Goal: Task Accomplishment & Management: Complete application form

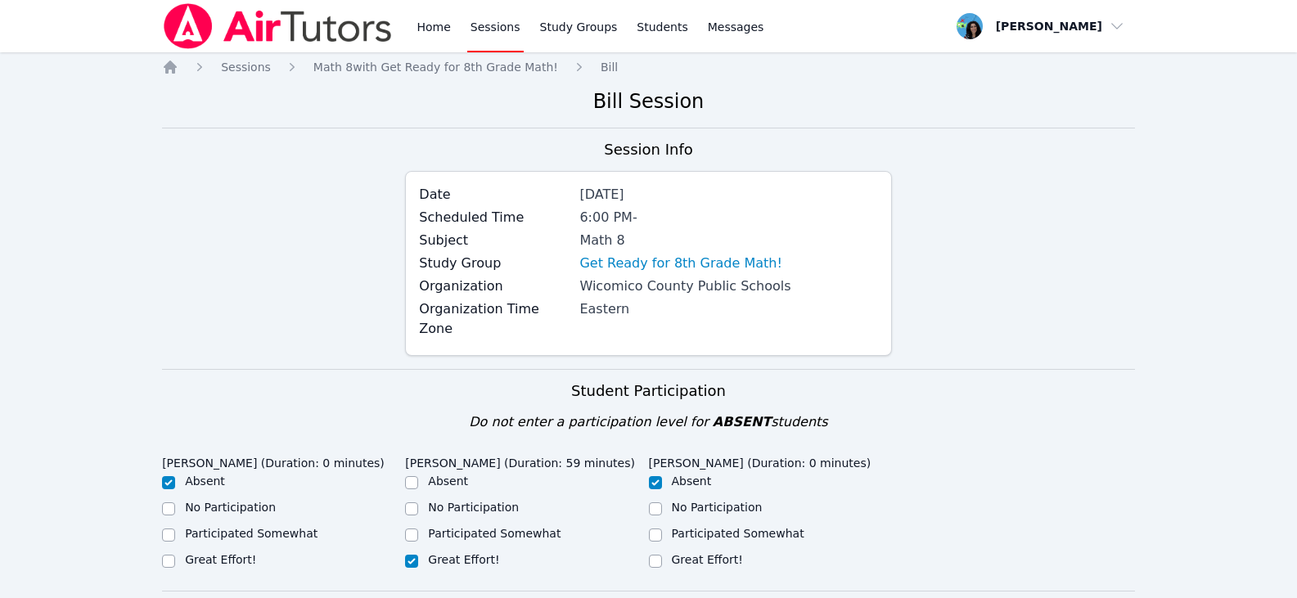
scroll to position [900, 0]
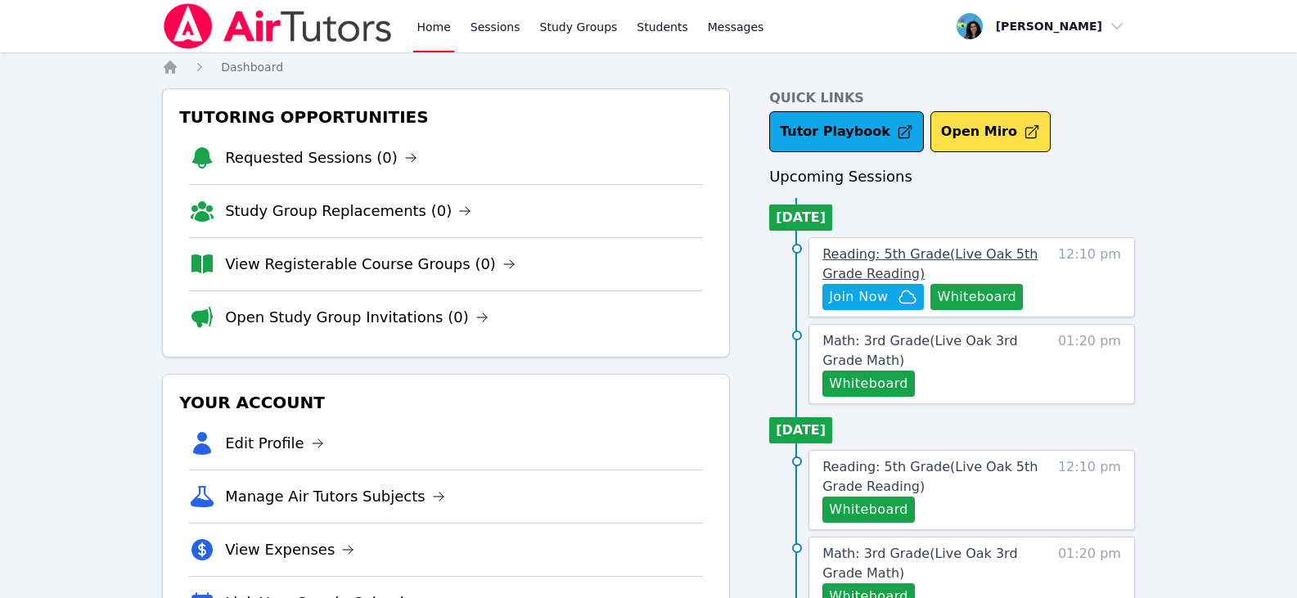
click at [870, 257] on span "Reading: 5th Grade ( Live Oak 5th Grade Reading )" at bounding box center [929, 263] width 215 height 35
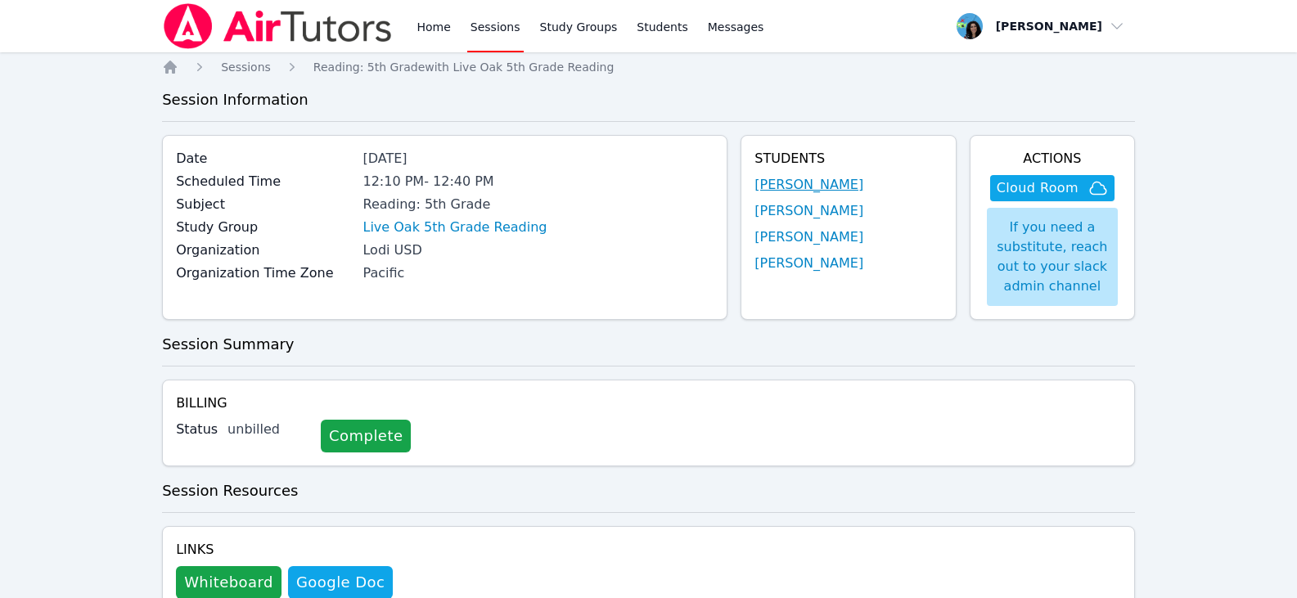
click at [820, 188] on link "Alexander Morgan" at bounding box center [808, 185] width 109 height 20
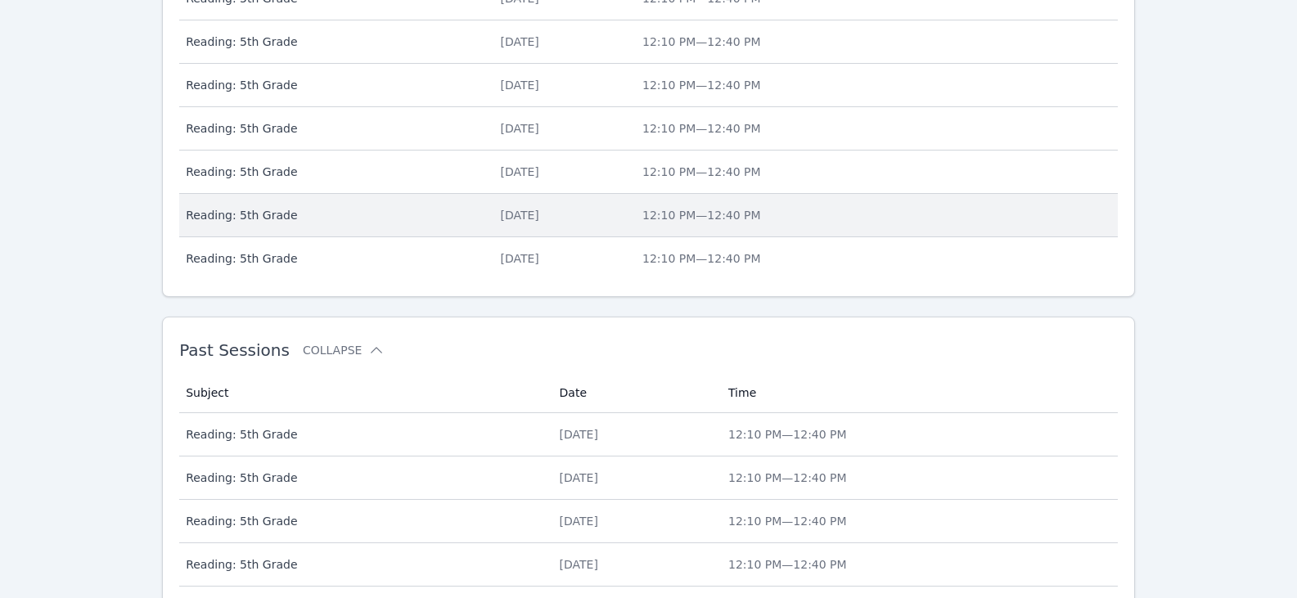
scroll to position [847, 0]
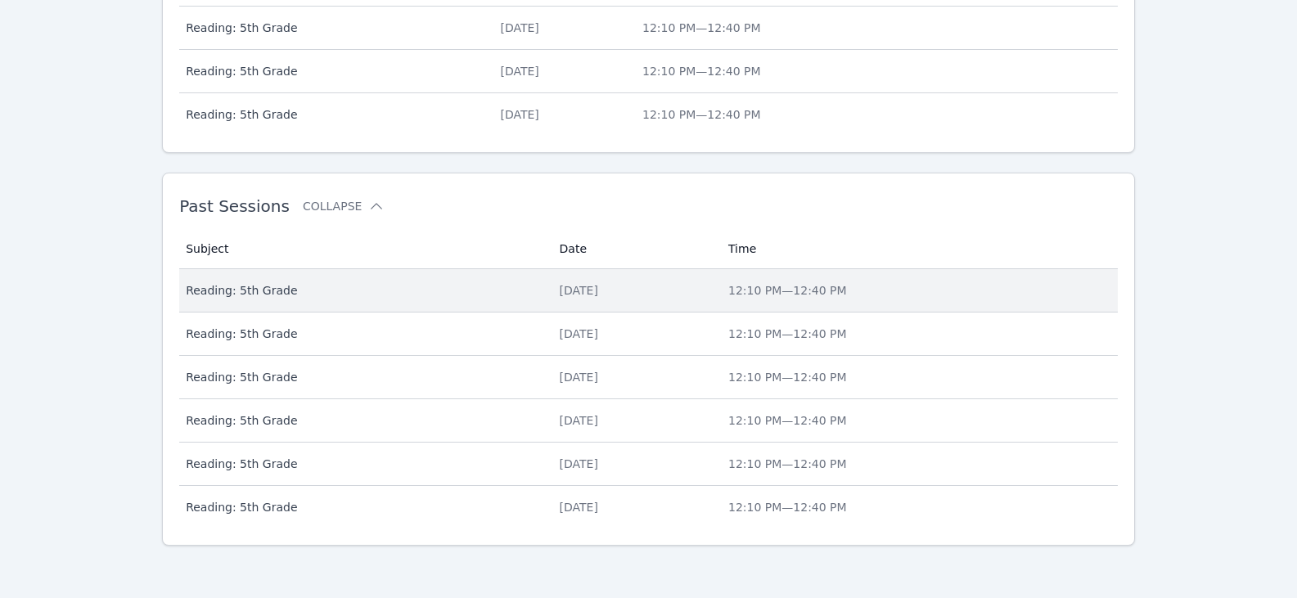
click at [569, 290] on div "Tue Aug 19" at bounding box center [634, 290] width 149 height 16
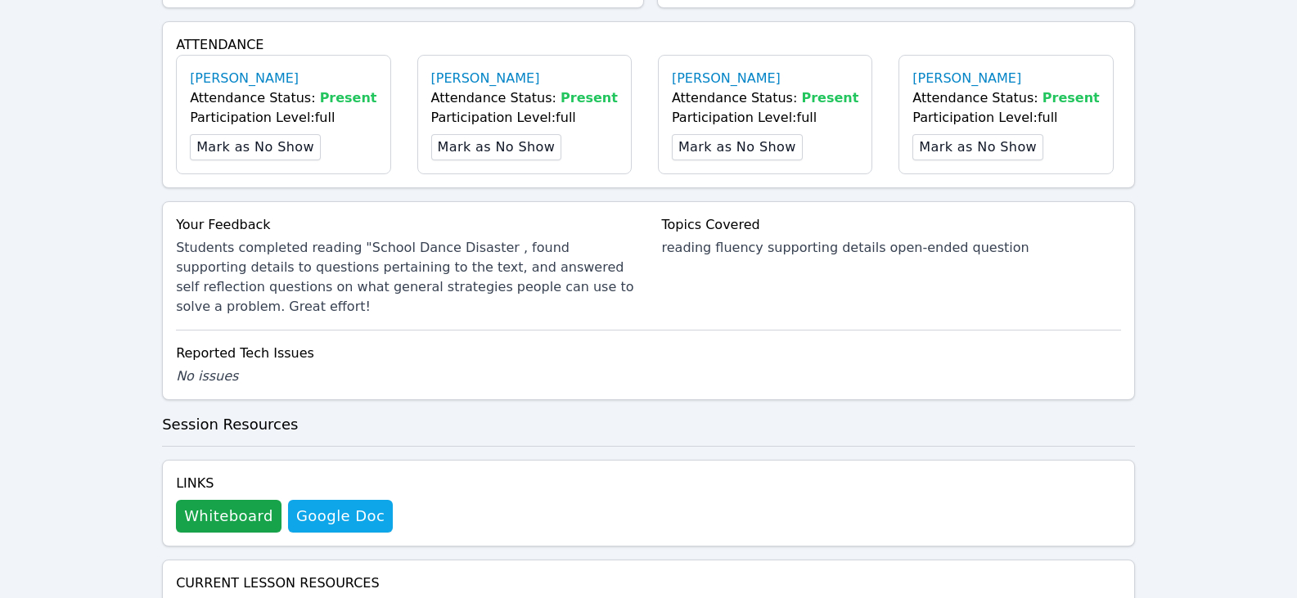
scroll to position [573, 0]
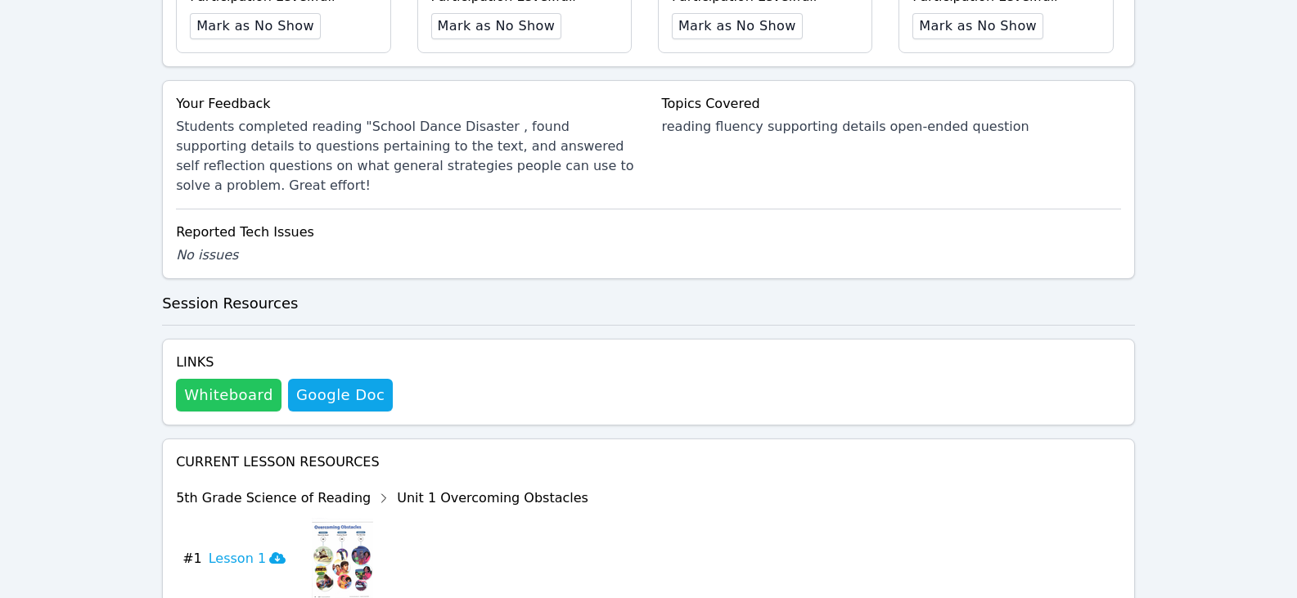
click at [222, 379] on button "Whiteboard" at bounding box center [229, 395] width 106 height 33
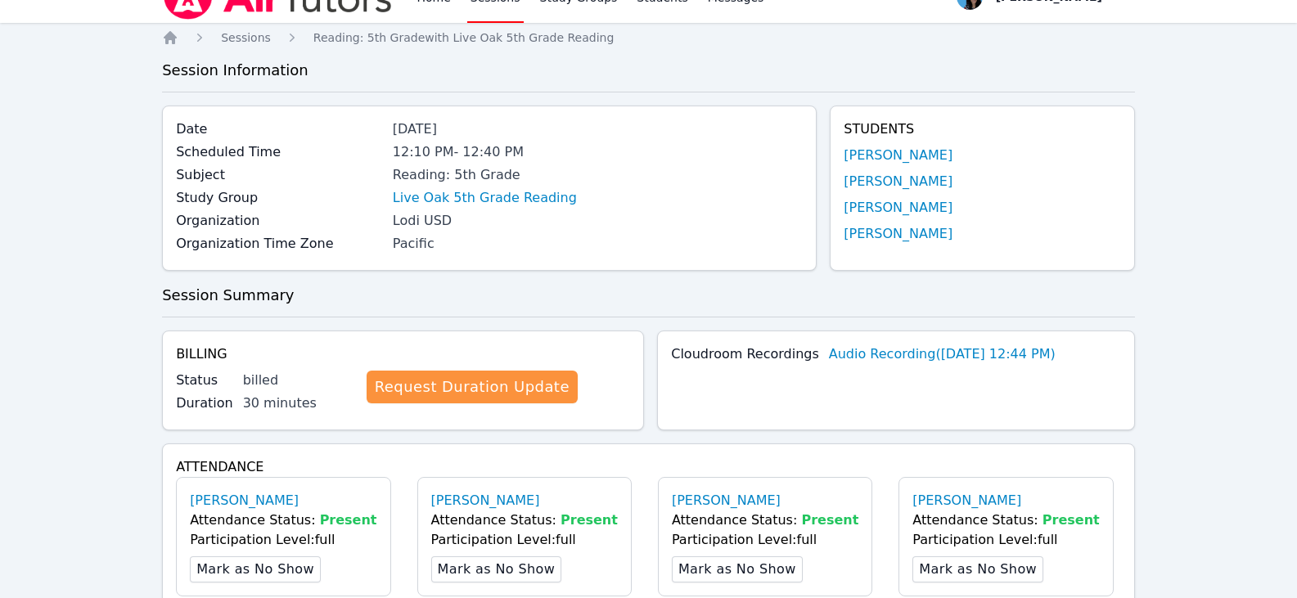
scroll to position [0, 0]
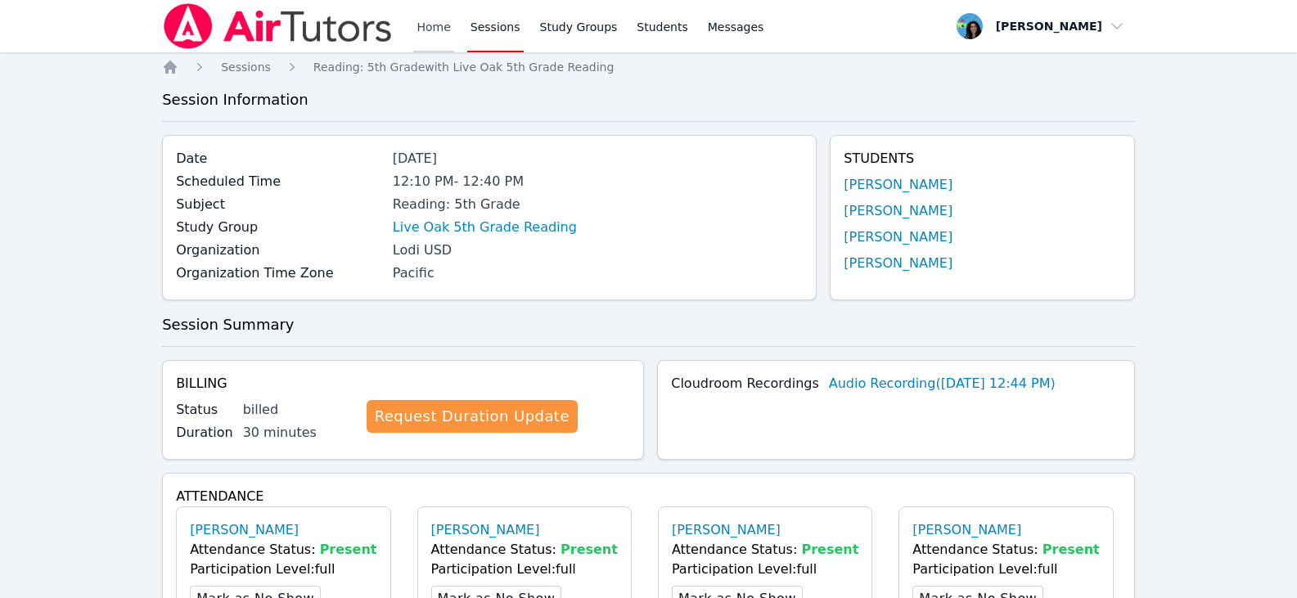
click at [440, 32] on link "Home" at bounding box center [433, 26] width 40 height 52
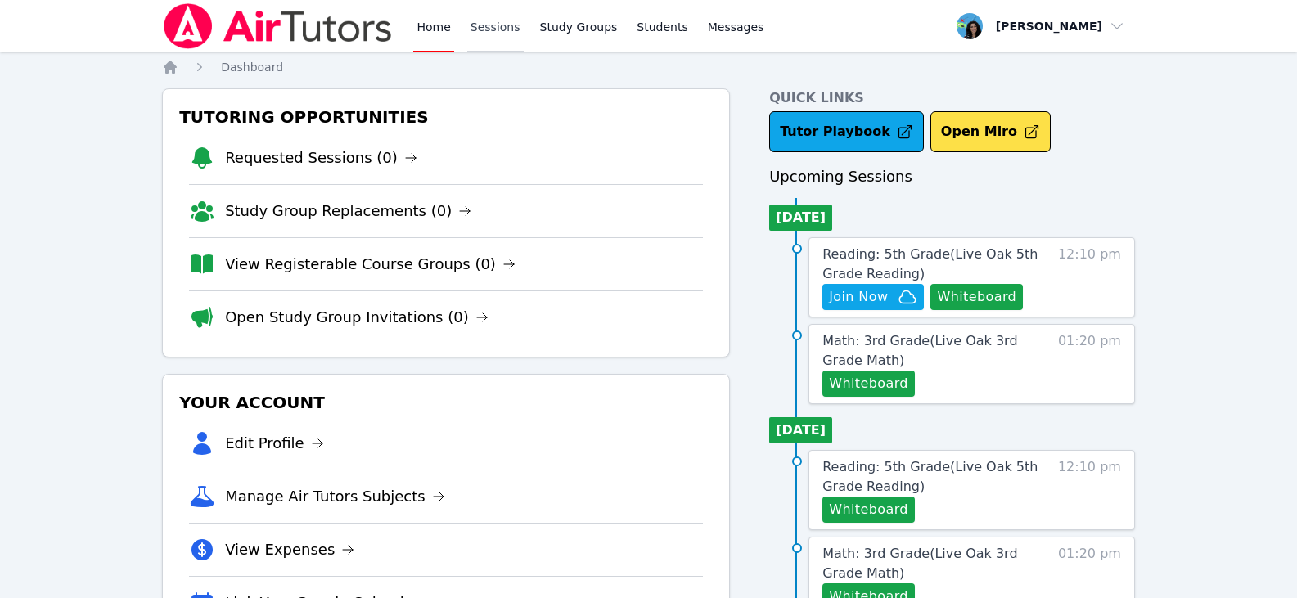
click at [477, 29] on link "Sessions" at bounding box center [495, 26] width 56 height 52
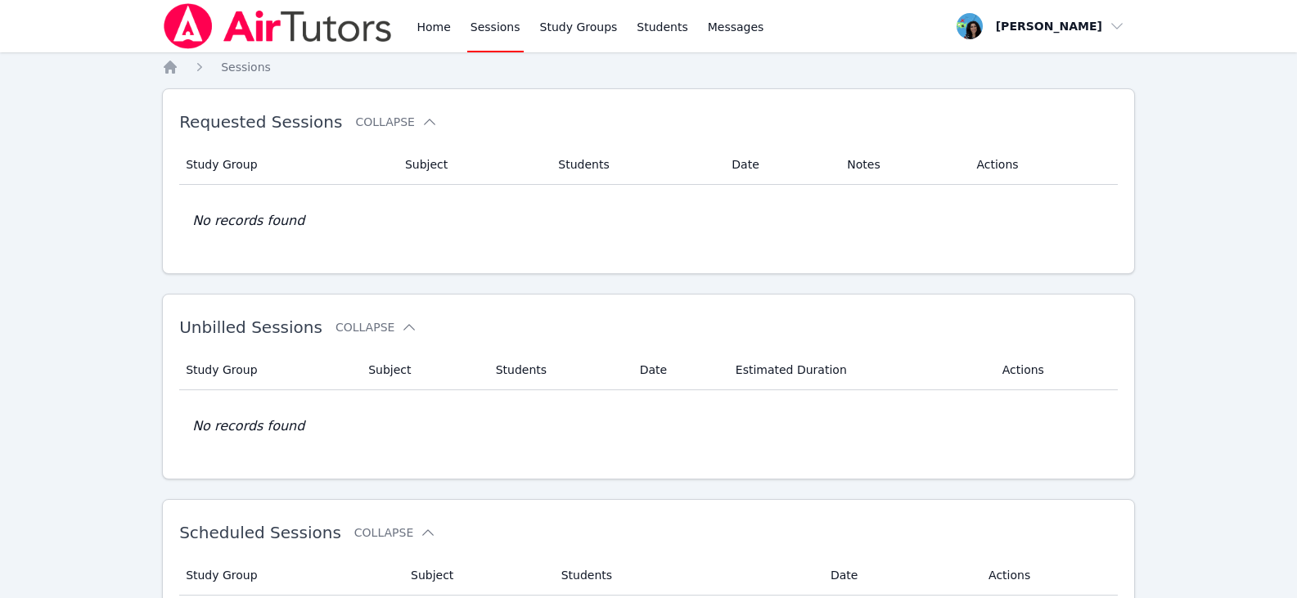
click at [410, 18] on div "Home Sessions Study Groups Students Messages" at bounding box center [464, 26] width 605 height 52
click at [415, 22] on link "Home" at bounding box center [433, 26] width 40 height 52
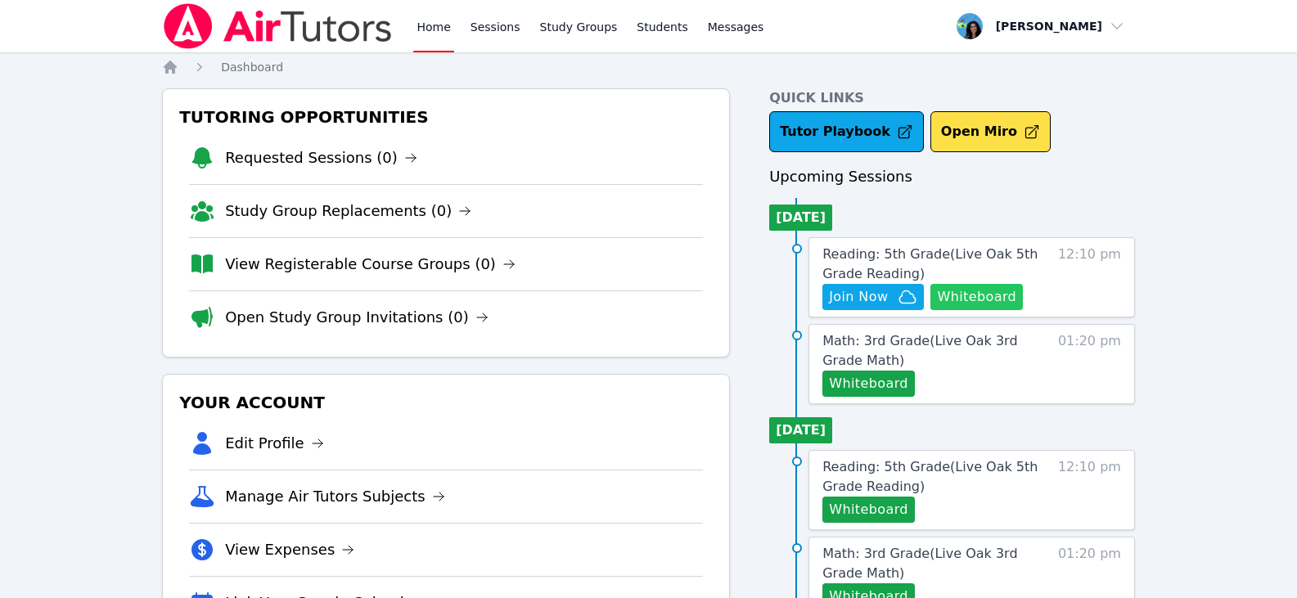
click at [960, 299] on button "Whiteboard" at bounding box center [976, 297] width 92 height 26
click at [892, 295] on span "Join Now" at bounding box center [873, 297] width 88 height 20
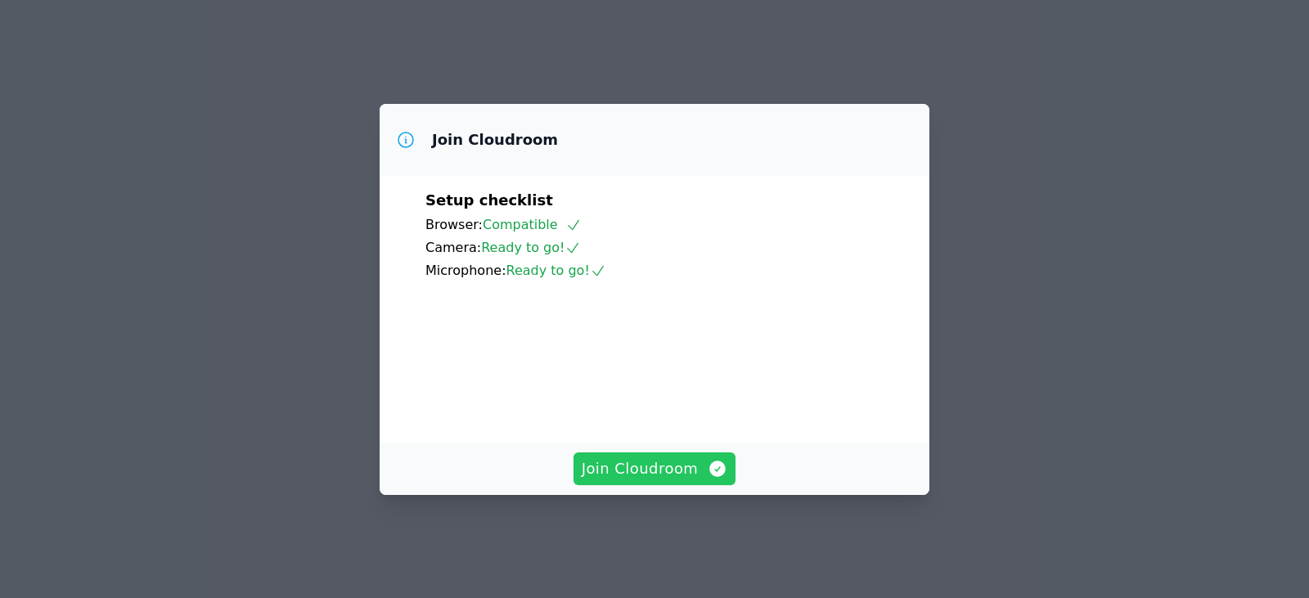
click at [665, 479] on span "Join Cloudroom" at bounding box center [655, 468] width 146 height 23
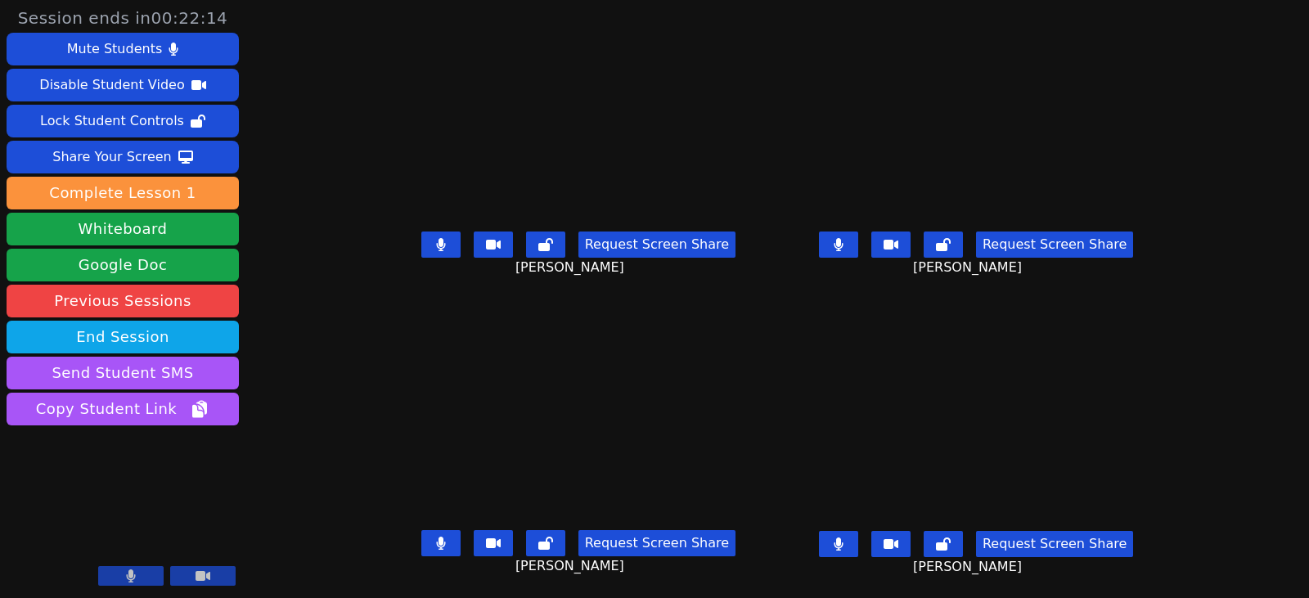
click at [436, 249] on icon at bounding box center [440, 244] width 9 height 13
drag, startPoint x: 420, startPoint y: 551, endPoint x: 636, endPoint y: 504, distance: 221.0
click at [421, 551] on button at bounding box center [440, 543] width 39 height 26
click at [843, 243] on icon at bounding box center [838, 244] width 9 height 13
click at [858, 535] on button at bounding box center [838, 544] width 39 height 26
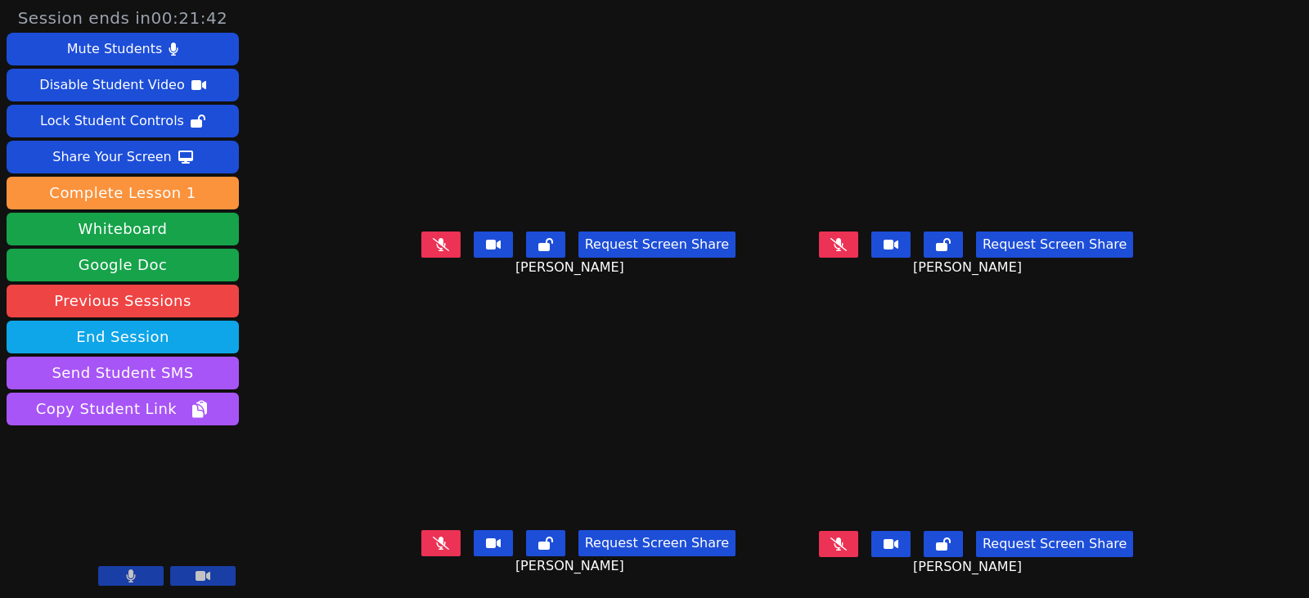
click at [431, 545] on button at bounding box center [440, 543] width 39 height 26
click at [430, 539] on button at bounding box center [440, 543] width 39 height 26
click at [429, 551] on button at bounding box center [440, 543] width 39 height 26
click at [421, 543] on button at bounding box center [440, 543] width 39 height 26
click at [851, 255] on button at bounding box center [838, 245] width 39 height 26
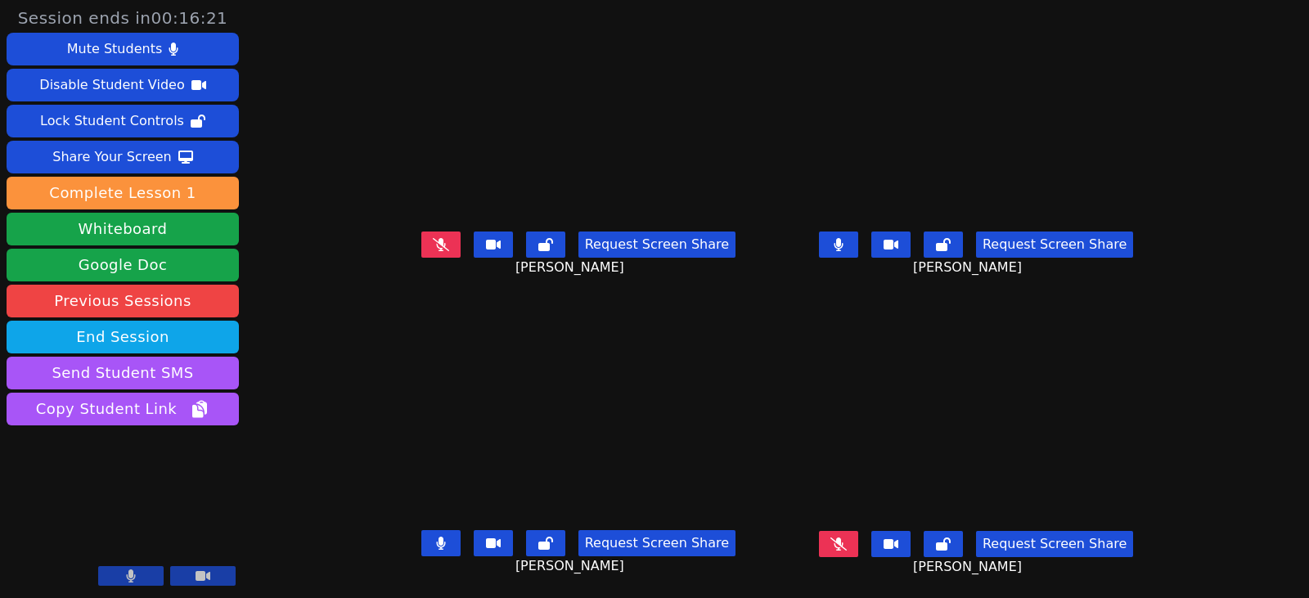
click at [843, 241] on icon at bounding box center [838, 244] width 9 height 13
click at [436, 544] on icon at bounding box center [440, 543] width 9 height 13
click at [431, 539] on button at bounding box center [440, 543] width 39 height 26
click at [858, 254] on button at bounding box center [838, 245] width 39 height 26
click at [858, 251] on button at bounding box center [838, 245] width 39 height 26
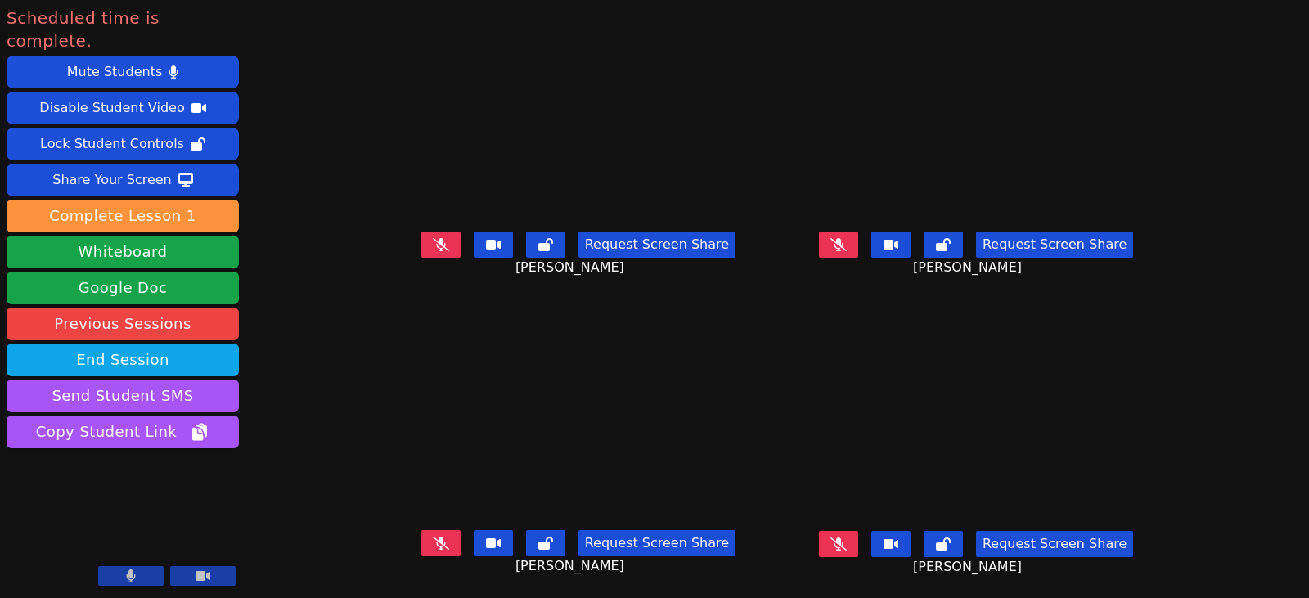
click at [433, 243] on icon at bounding box center [441, 244] width 16 height 13
click at [433, 543] on icon at bounding box center [441, 543] width 16 height 13
click at [847, 548] on icon at bounding box center [838, 543] width 16 height 13
click at [847, 247] on icon at bounding box center [838, 244] width 16 height 13
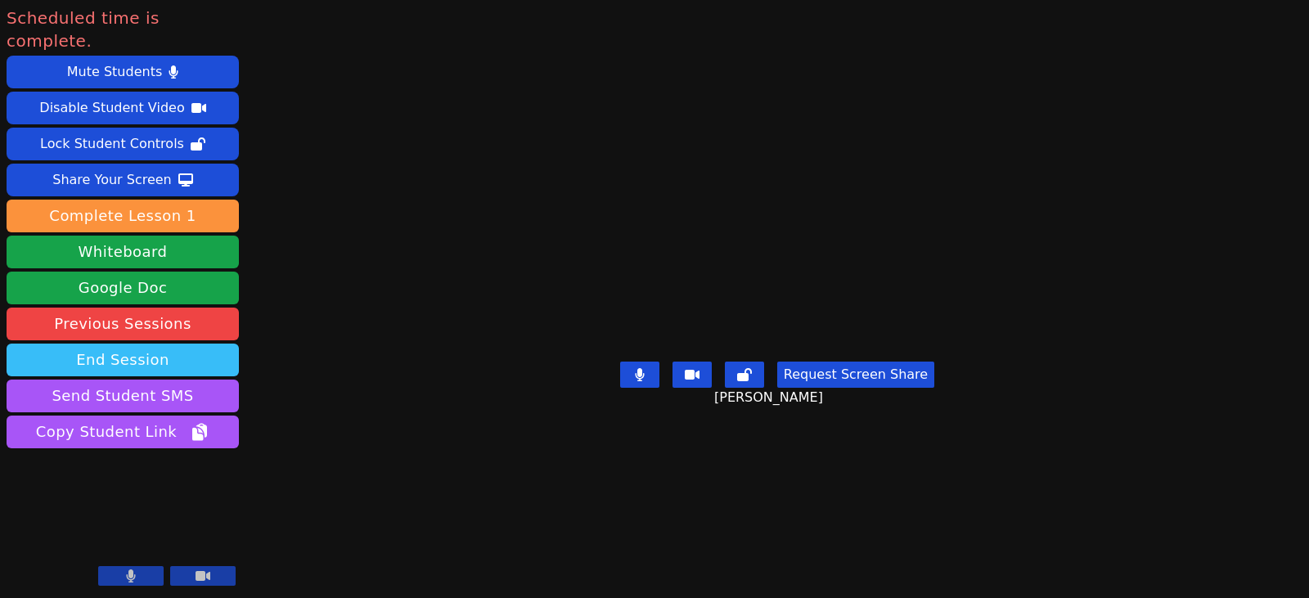
click at [174, 344] on button "End Session" at bounding box center [123, 360] width 232 height 33
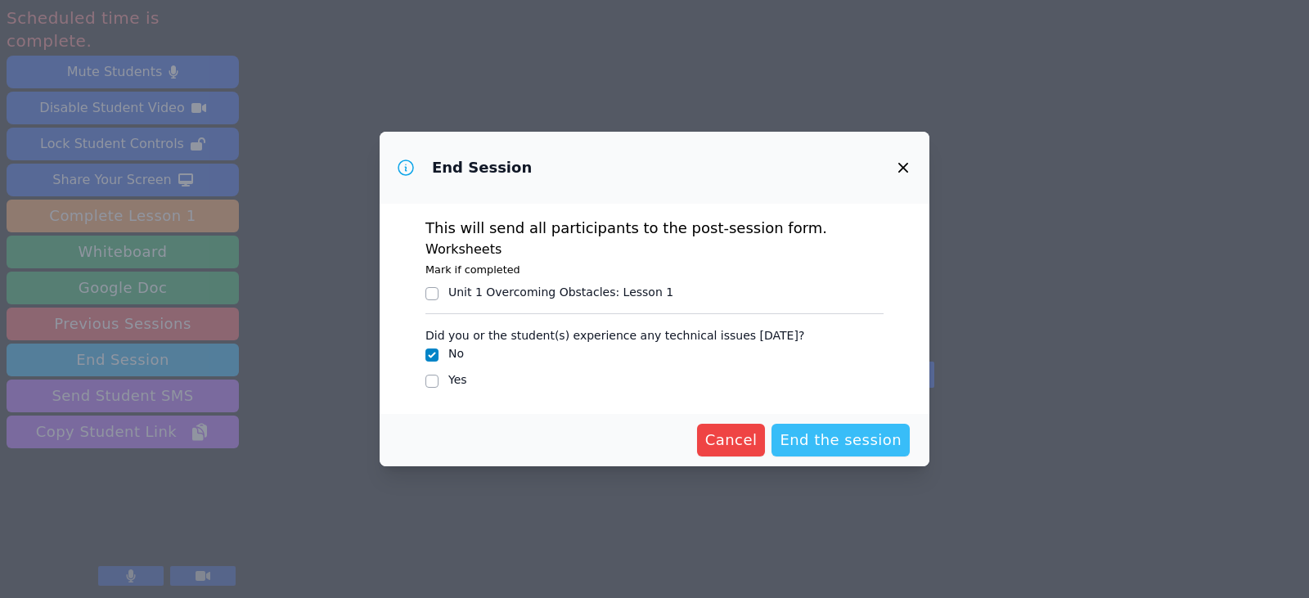
click at [816, 444] on span "End the session" at bounding box center [841, 440] width 122 height 23
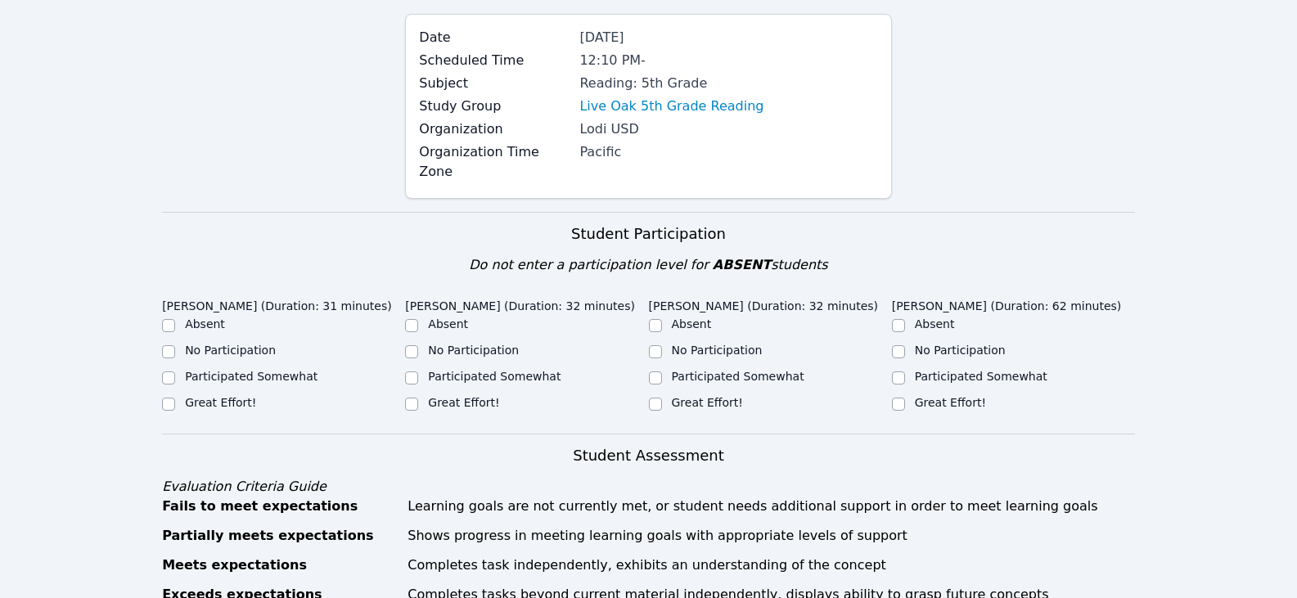
scroll to position [327, 0]
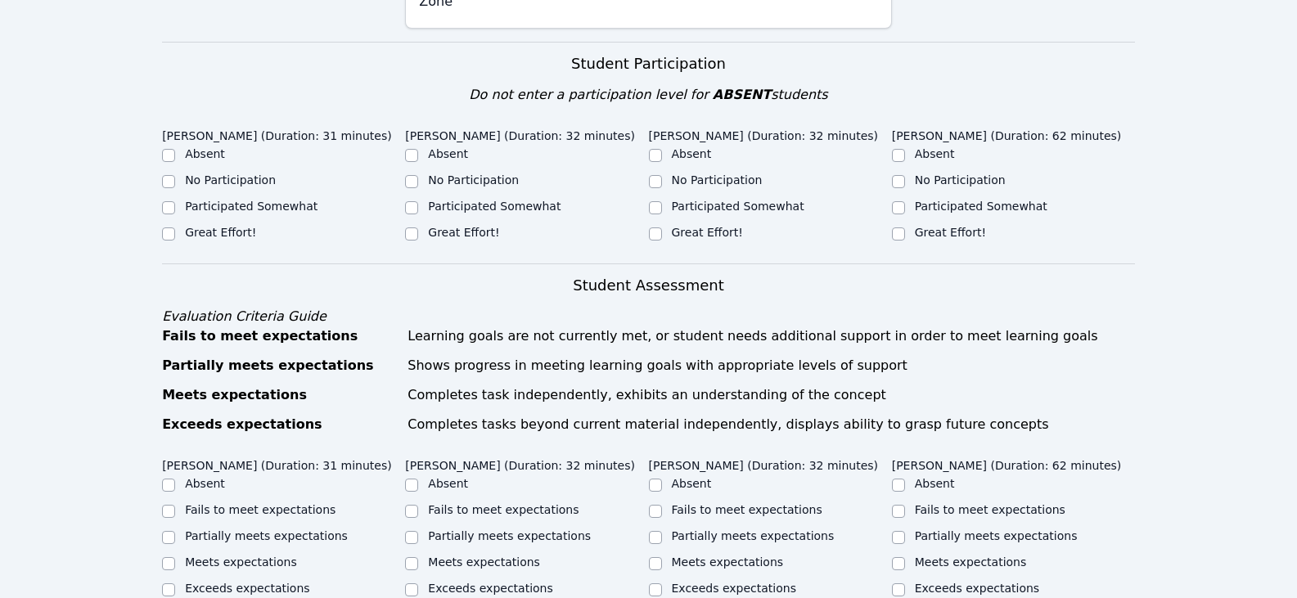
click at [232, 226] on label "Great Effort!" at bounding box center [220, 232] width 71 height 13
click at [175, 227] on input "Great Effort!" at bounding box center [168, 233] width 13 height 13
checkbox input "true"
click at [482, 226] on label "Great Effort!" at bounding box center [463, 232] width 71 height 13
click at [418, 227] on input "Great Effort!" at bounding box center [411, 233] width 13 height 13
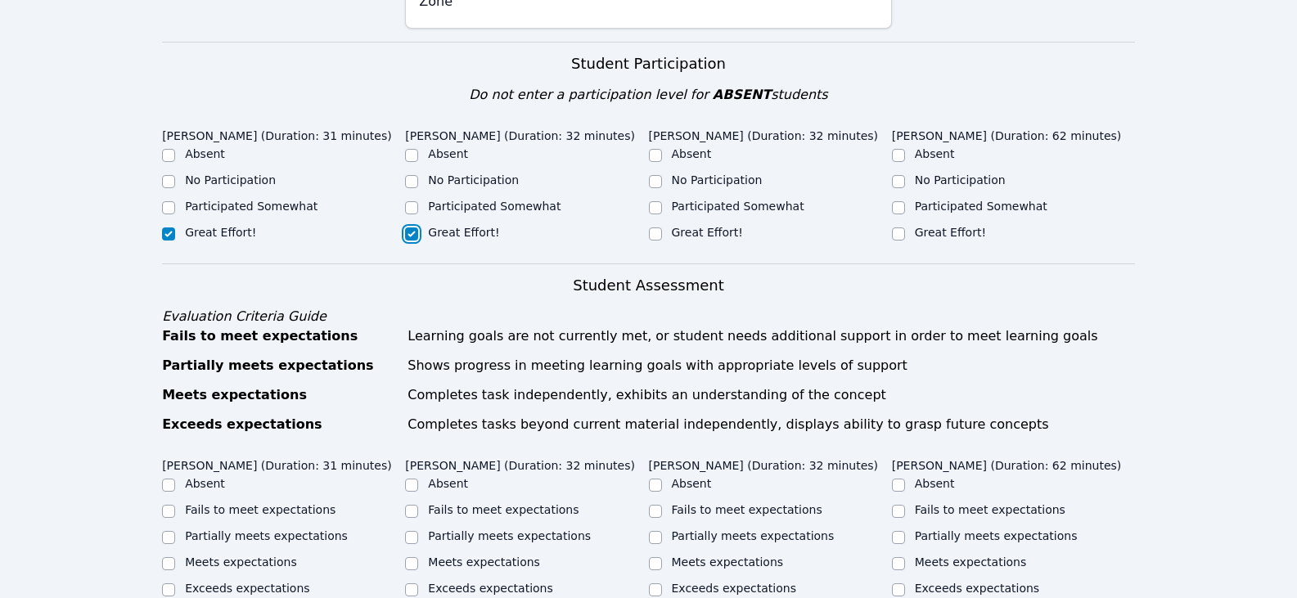
checkbox input "true"
click at [695, 224] on div "Great Effort!" at bounding box center [770, 234] width 243 height 20
click at [712, 226] on label "Great Effort!" at bounding box center [707, 232] width 71 height 13
click at [662, 227] on input "Great Effort!" at bounding box center [655, 233] width 13 height 13
checkbox input "true"
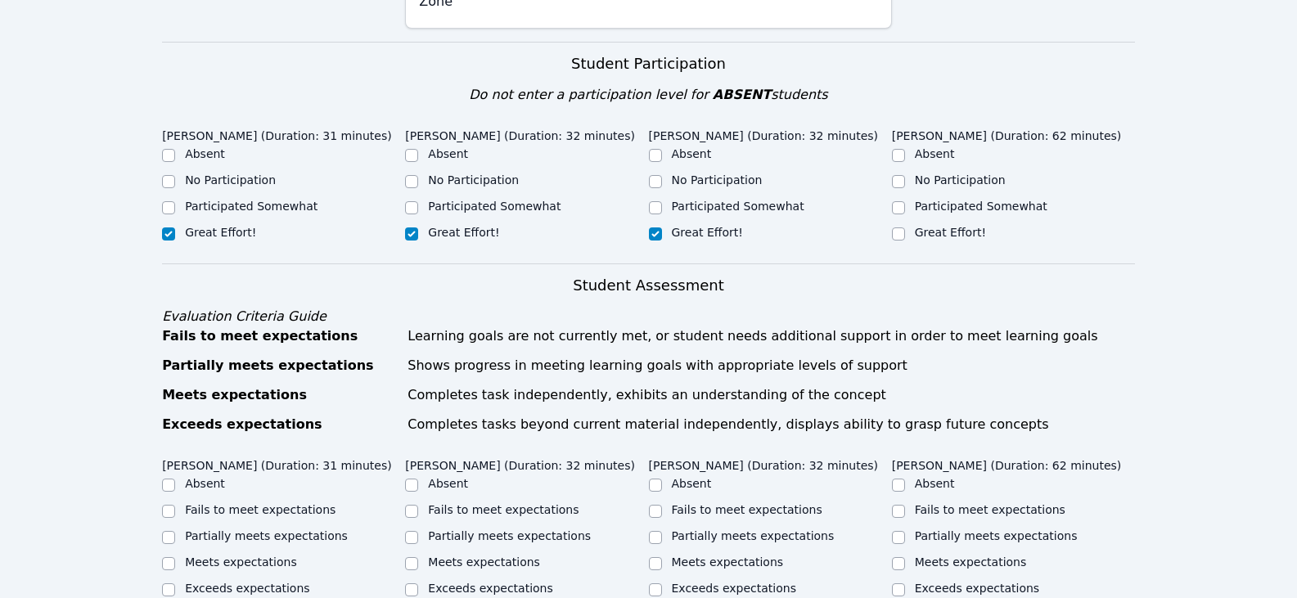
click at [954, 226] on label "Great Effort!" at bounding box center [950, 232] width 71 height 13
click at [905, 227] on input "Great Effort!" at bounding box center [898, 233] width 13 height 13
checkbox input "true"
click at [976, 529] on label "Partially meets expectations" at bounding box center [996, 535] width 163 height 13
click at [905, 531] on input "Partially meets expectations" at bounding box center [898, 537] width 13 height 13
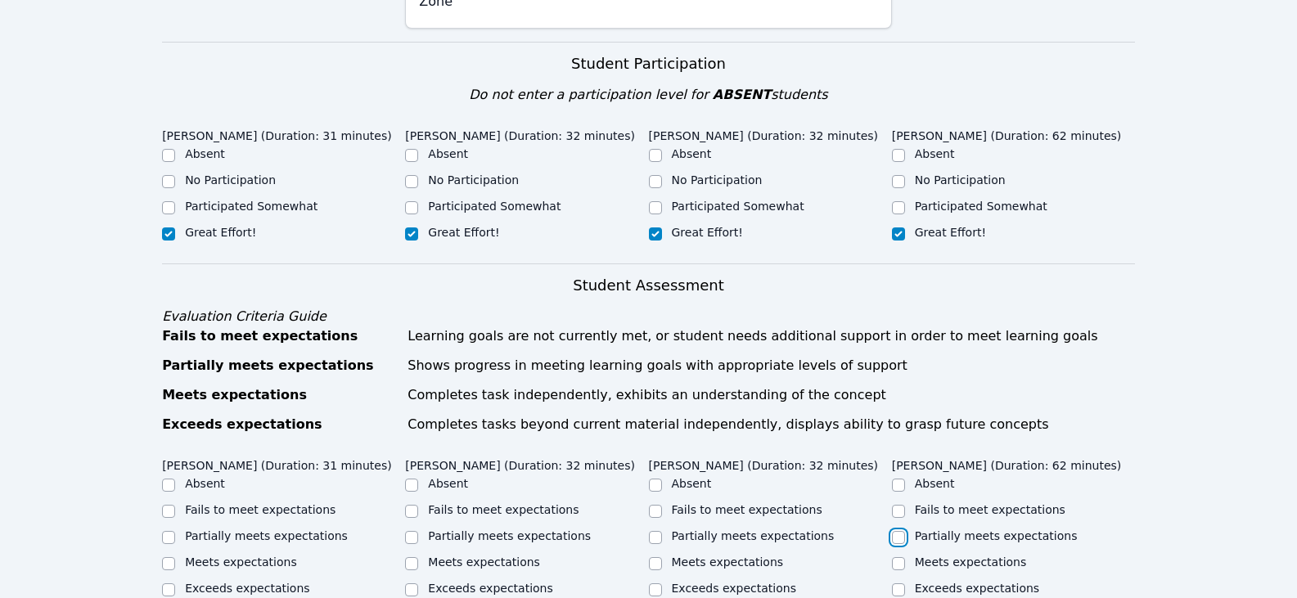
checkbox input "true"
click at [678, 529] on label "Partially meets expectations" at bounding box center [753, 535] width 163 height 13
click at [662, 531] on input "Partially meets expectations" at bounding box center [655, 537] width 13 height 13
checkbox input "true"
click at [425, 528] on div "Partially meets expectations" at bounding box center [526, 538] width 243 height 20
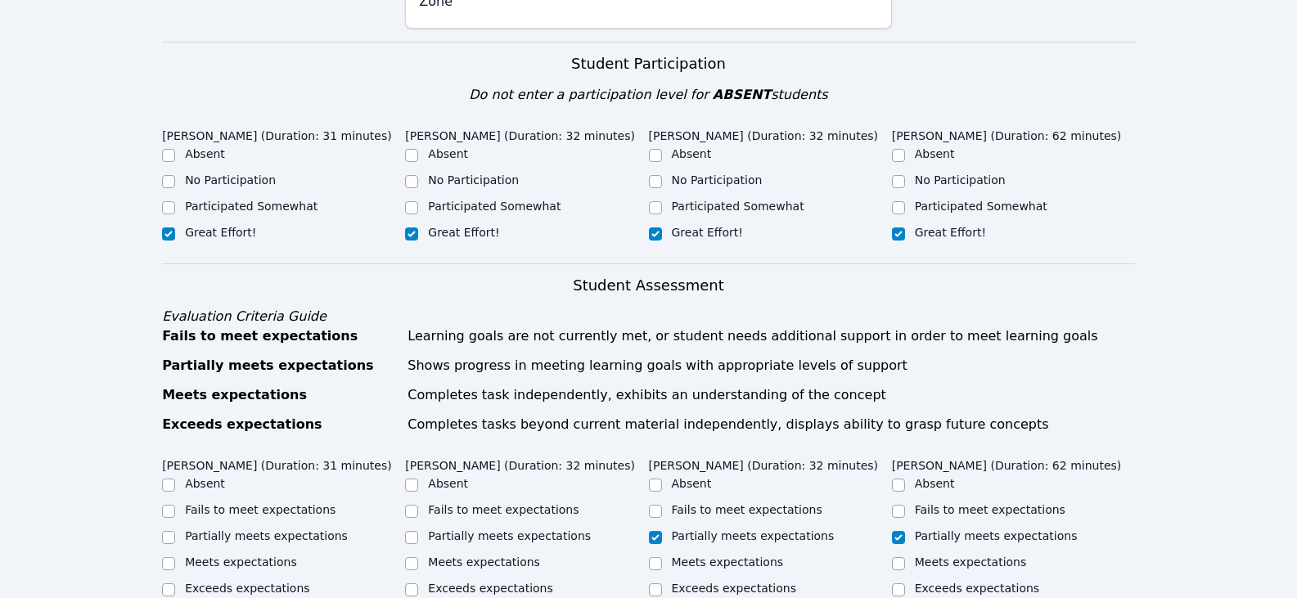
click at [266, 529] on label "Partially meets expectations" at bounding box center [266, 535] width 163 height 13
click at [175, 531] on input "Partially meets expectations" at bounding box center [168, 537] width 13 height 13
checkbox input "true"
click at [448, 529] on label "Partially meets expectations" at bounding box center [509, 535] width 163 height 13
click at [418, 531] on input "Partially meets expectations" at bounding box center [411, 537] width 13 height 13
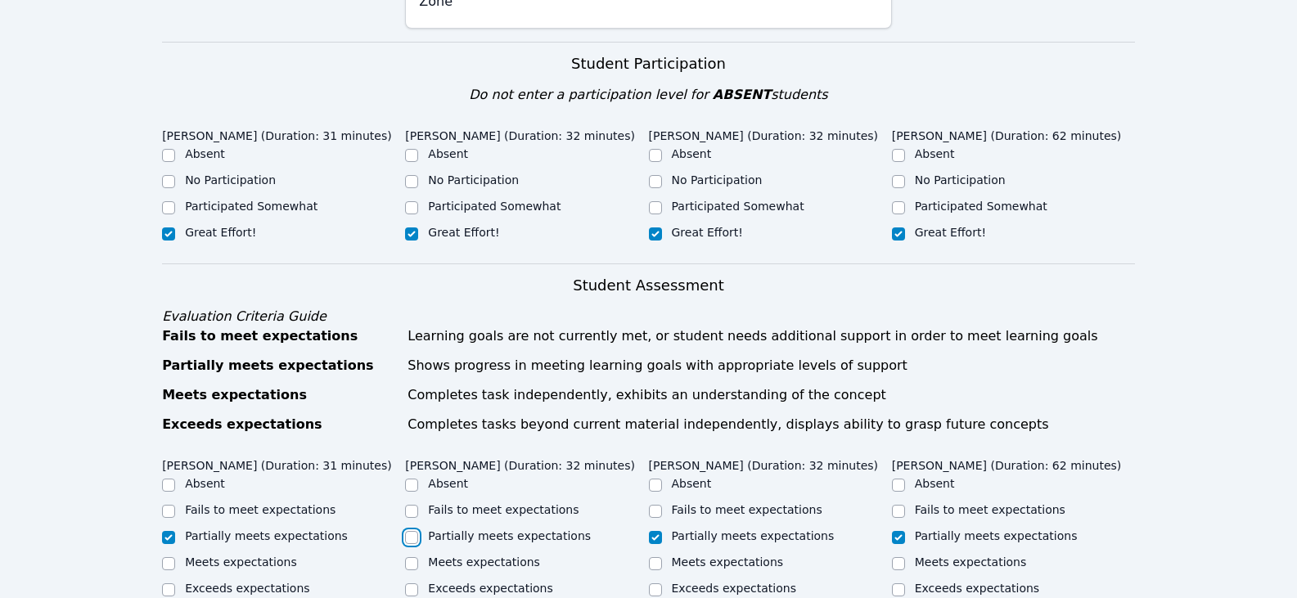
checkbox input "true"
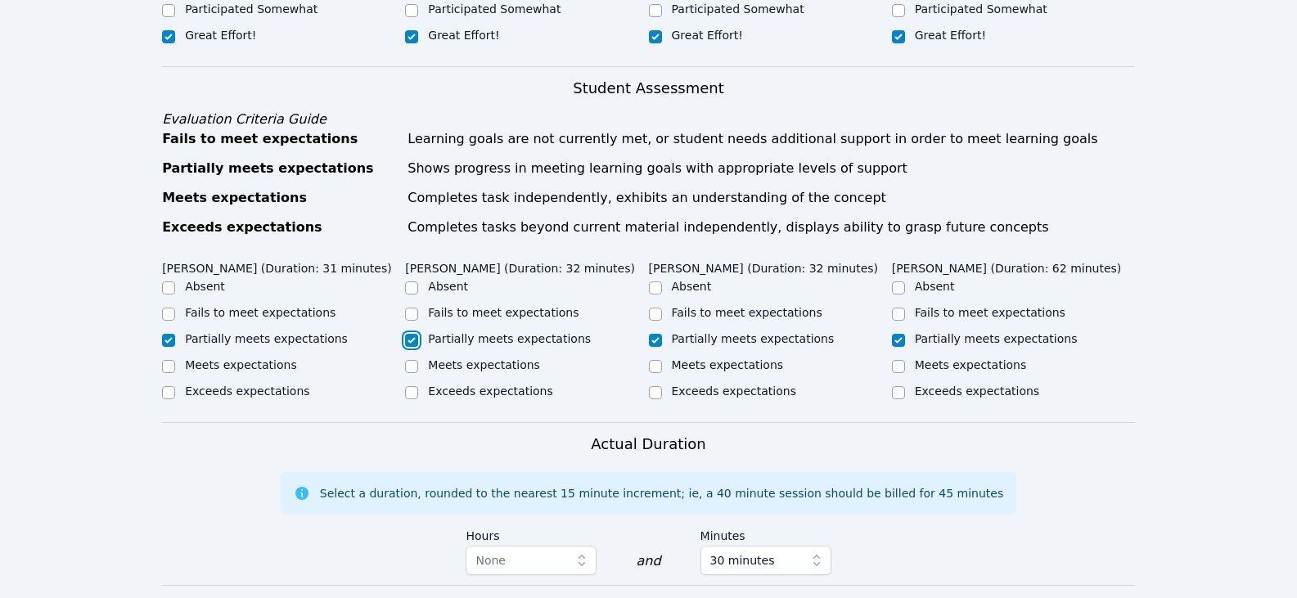
scroll to position [655, 0]
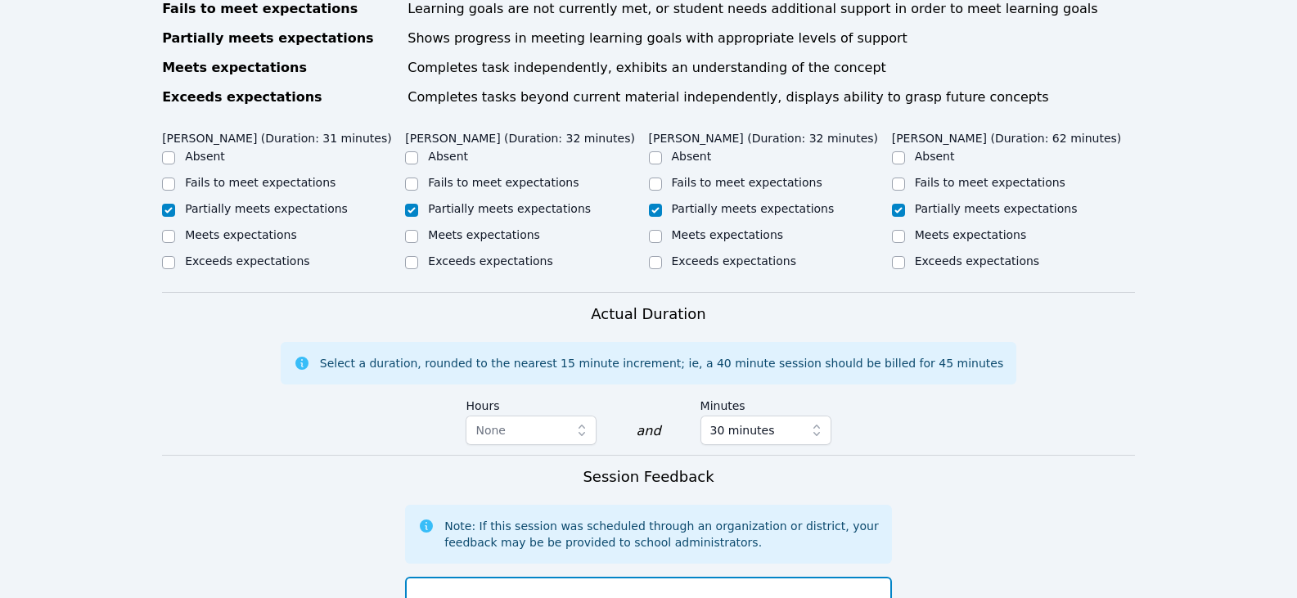
drag, startPoint x: 459, startPoint y: 576, endPoint x: 340, endPoint y: 551, distance: 121.9
click at [340, 553] on form "Student Participation Do not enter a participation level for ABSENT students Ai…" at bounding box center [648, 330] width 973 height 1233
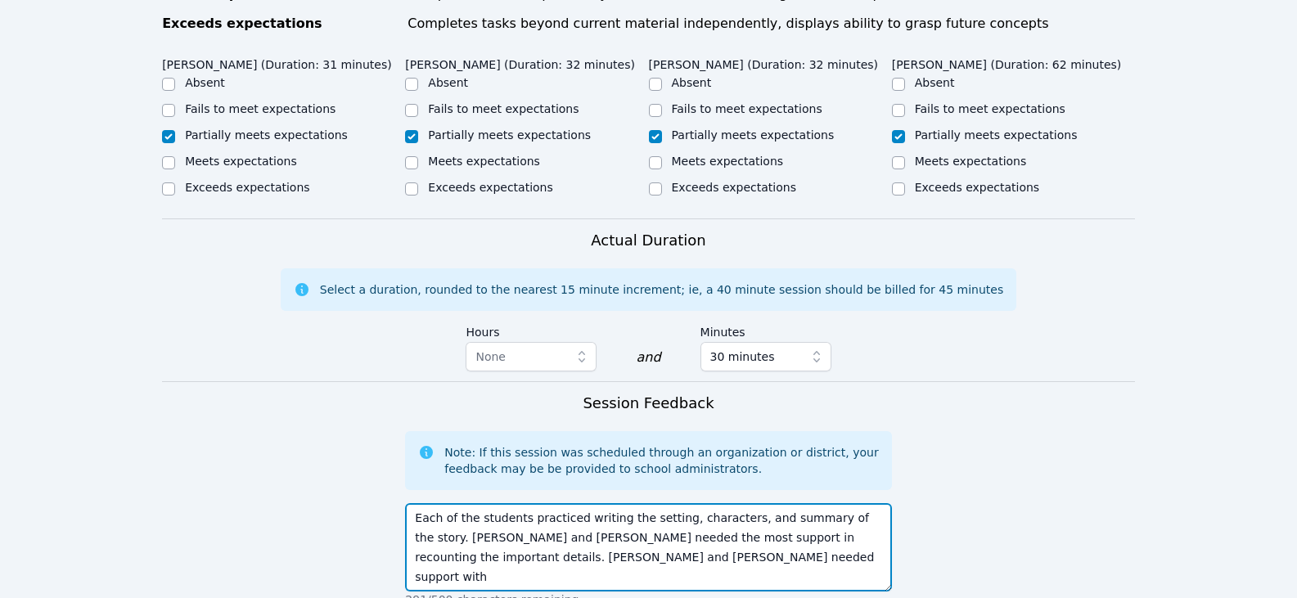
scroll to position [757, 0]
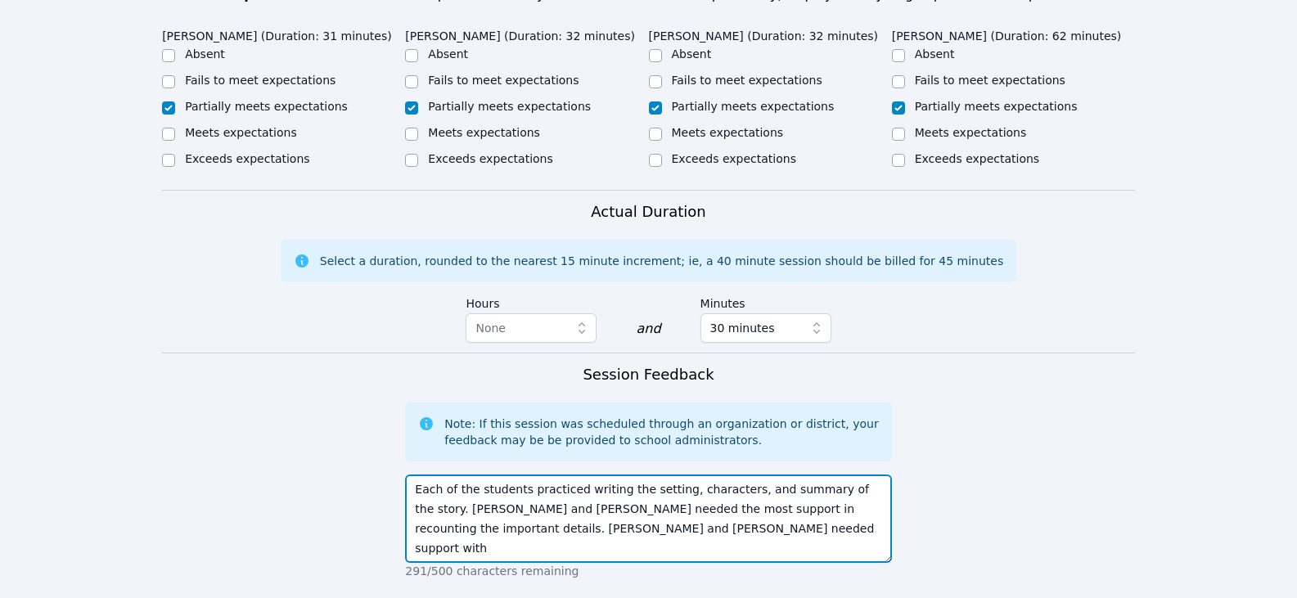
drag, startPoint x: 495, startPoint y: 508, endPoint x: 583, endPoint y: 515, distance: 88.6
click at [583, 515] on textarea "Each of the students practiced writing the setting, characters, and summary of …" at bounding box center [648, 519] width 486 height 88
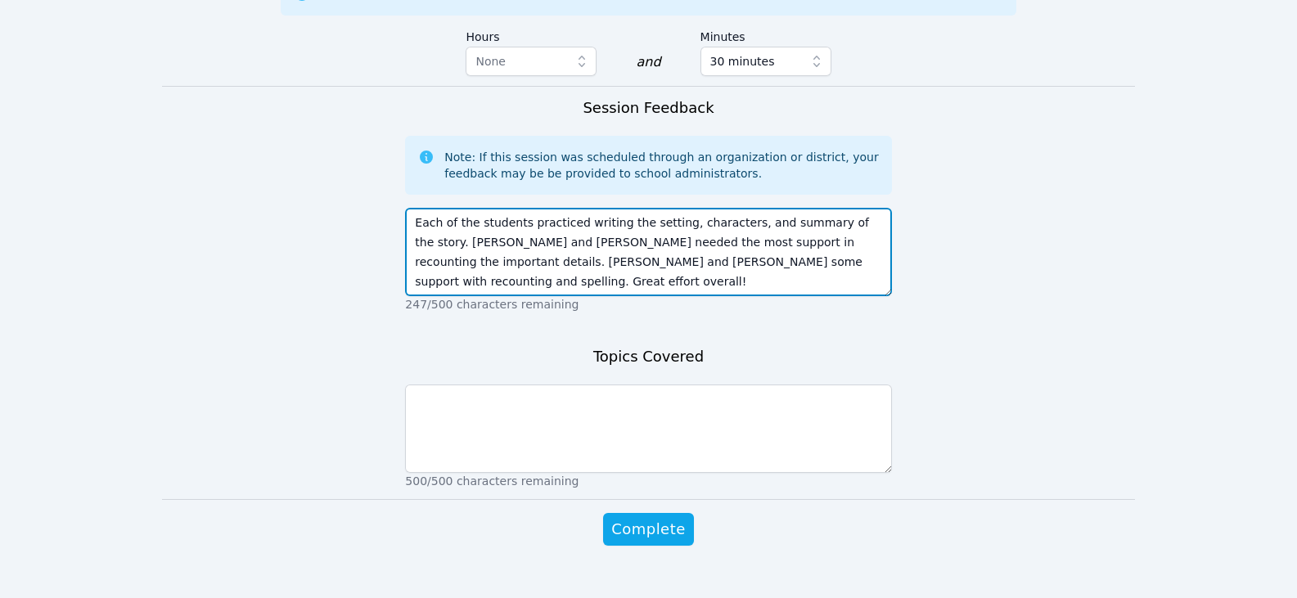
scroll to position [1030, 0]
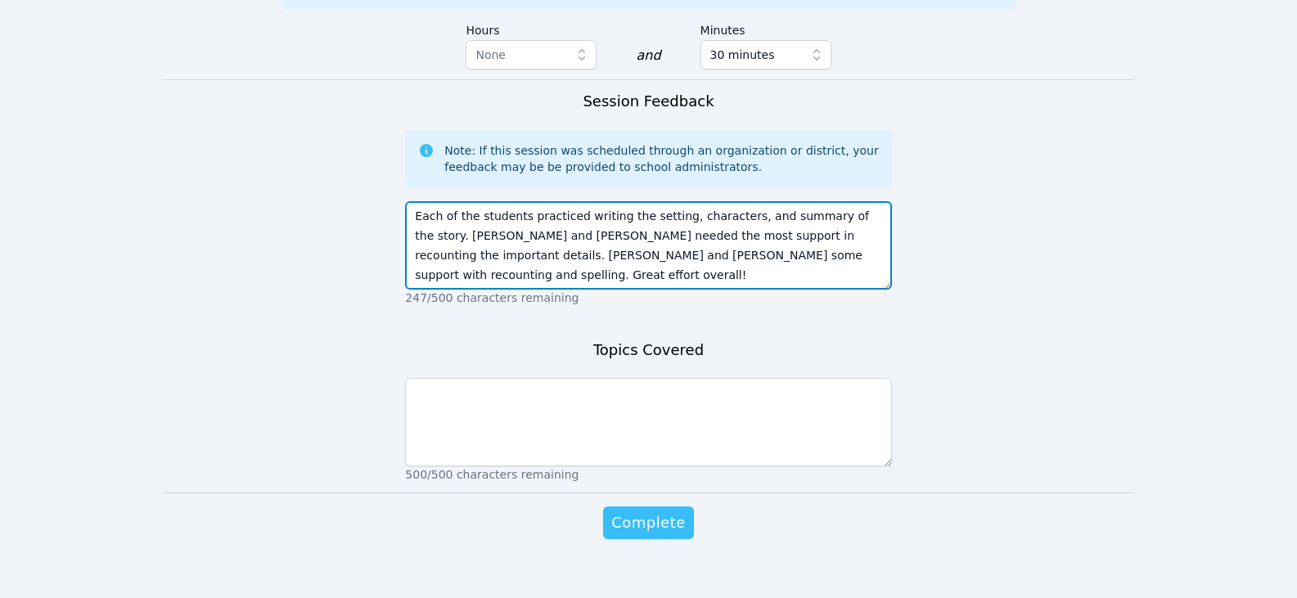
type textarea "Each of the students practiced writing the setting, characters, and summary of …"
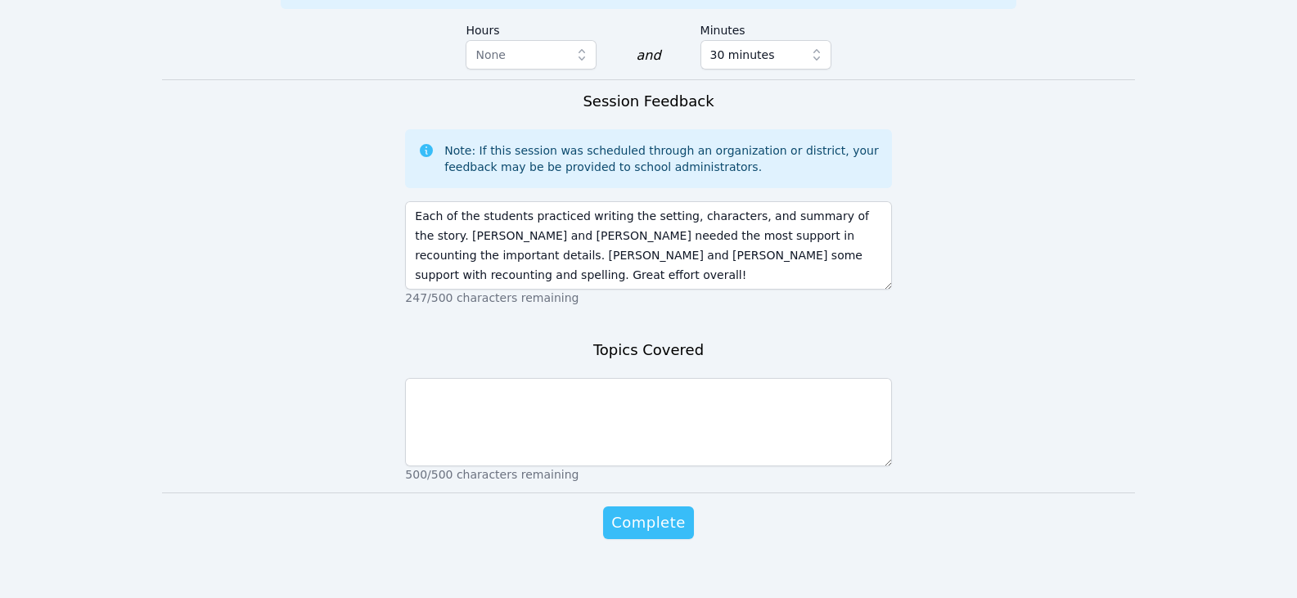
click at [641, 511] on span "Complete" at bounding box center [648, 522] width 74 height 23
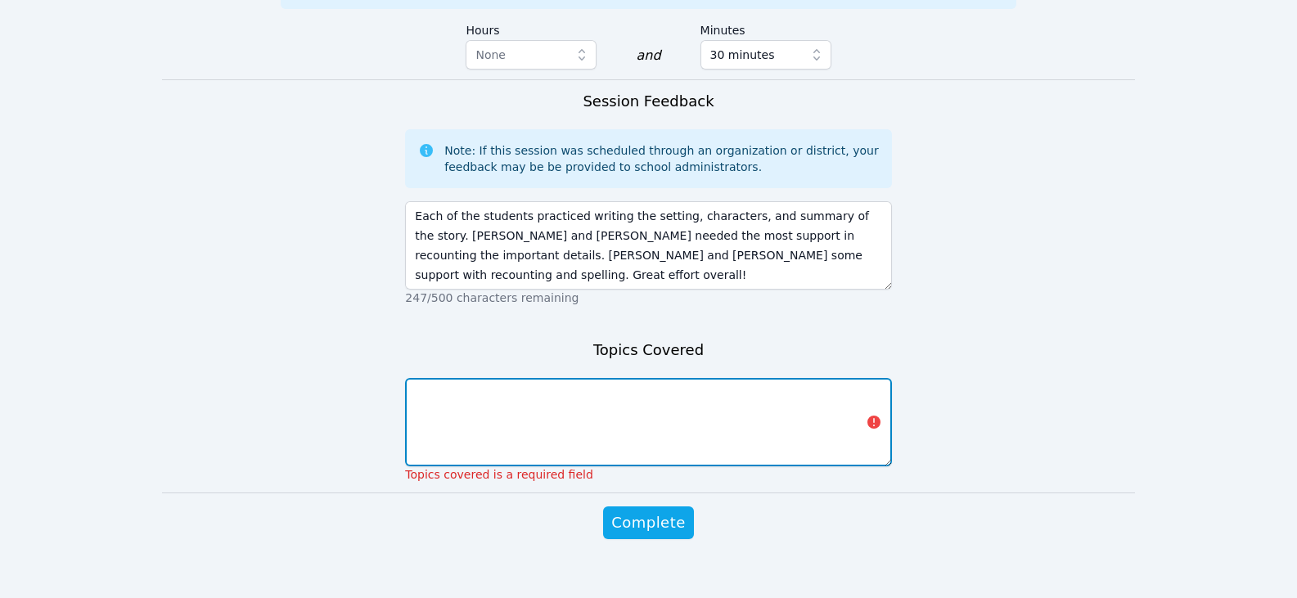
click at [633, 414] on textarea at bounding box center [648, 422] width 486 height 88
type textarea "writing a summary"
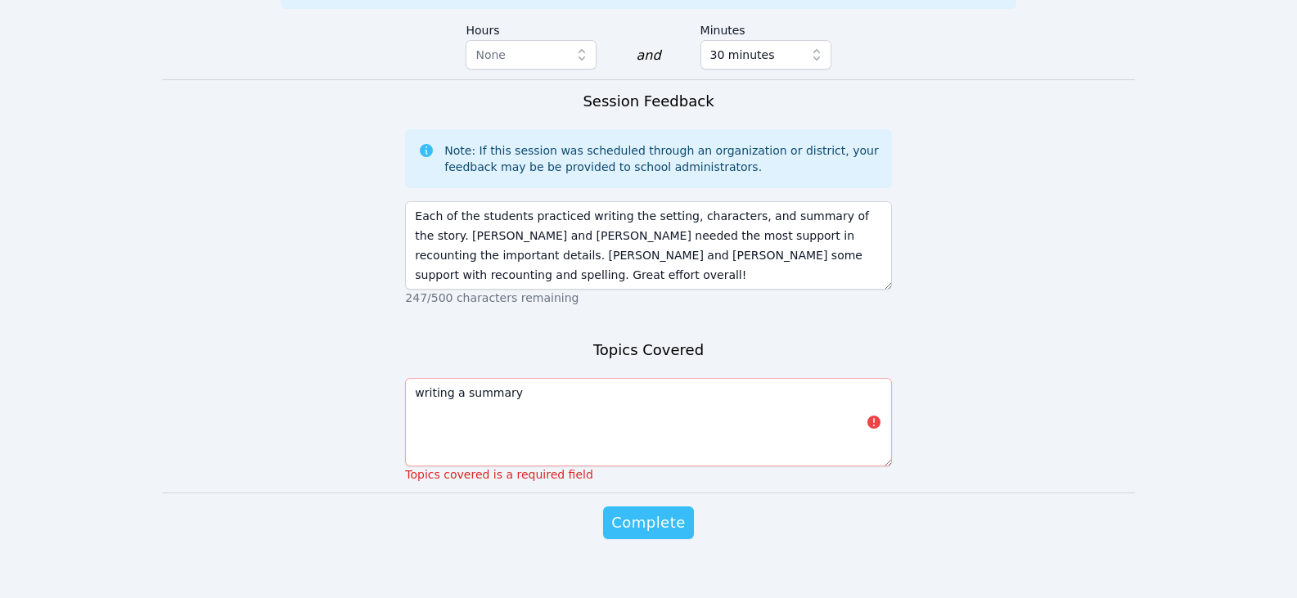
click at [678, 514] on span "Complete" at bounding box center [648, 522] width 74 height 23
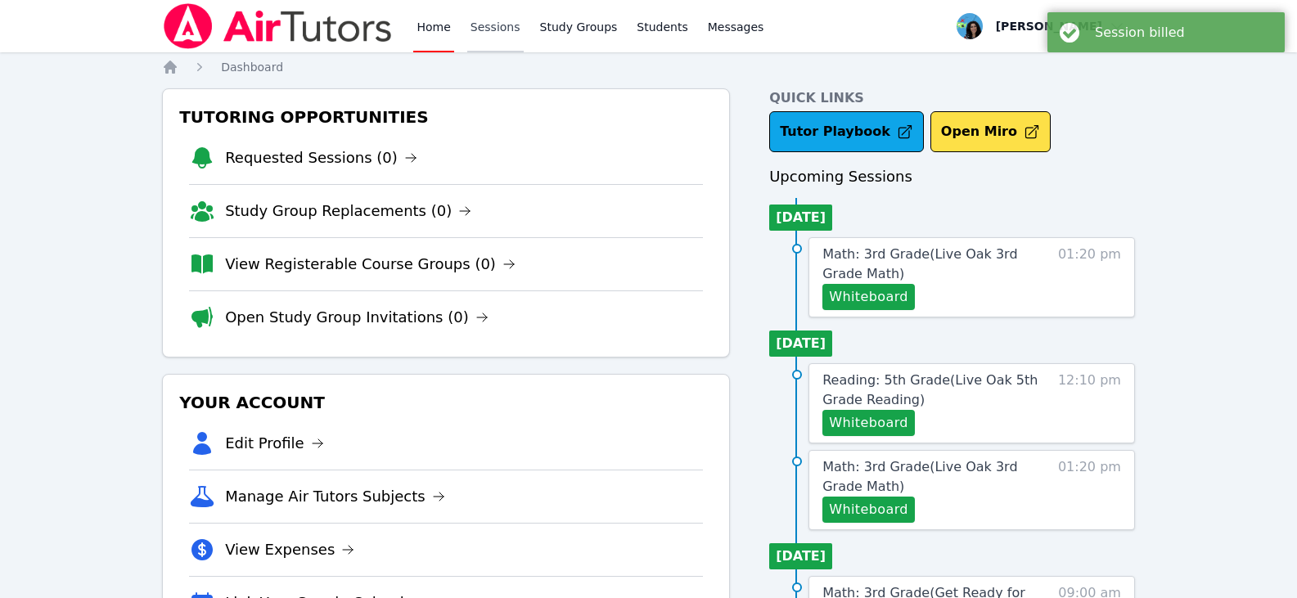
click at [487, 47] on link "Sessions" at bounding box center [495, 26] width 56 height 52
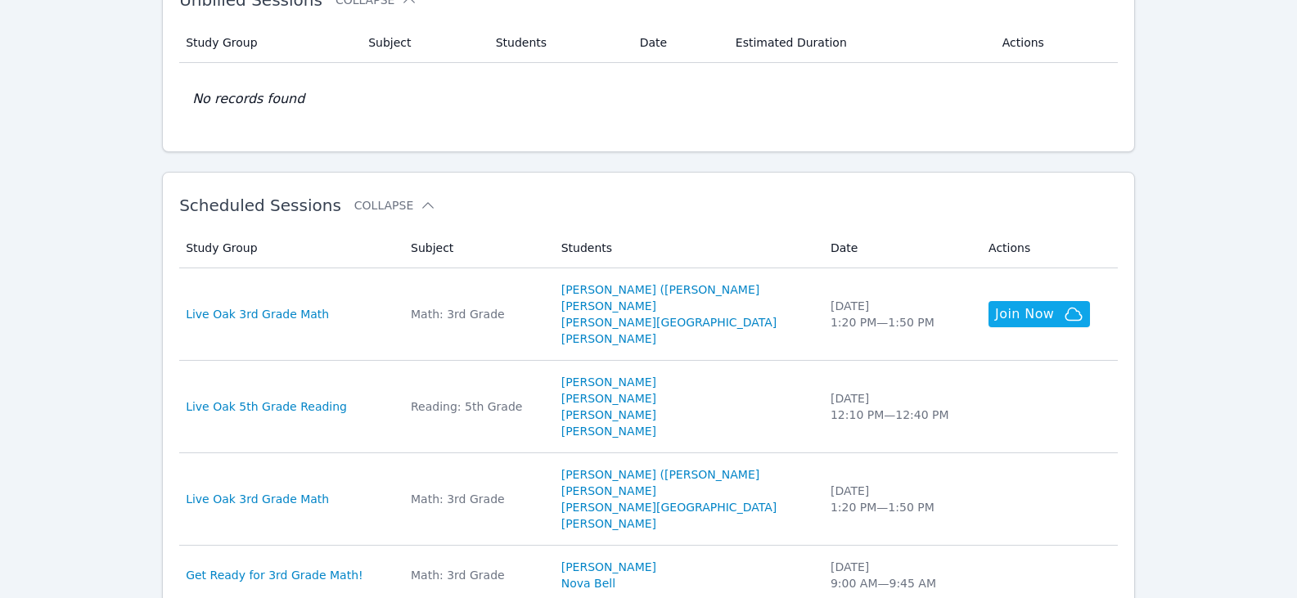
scroll to position [491, 0]
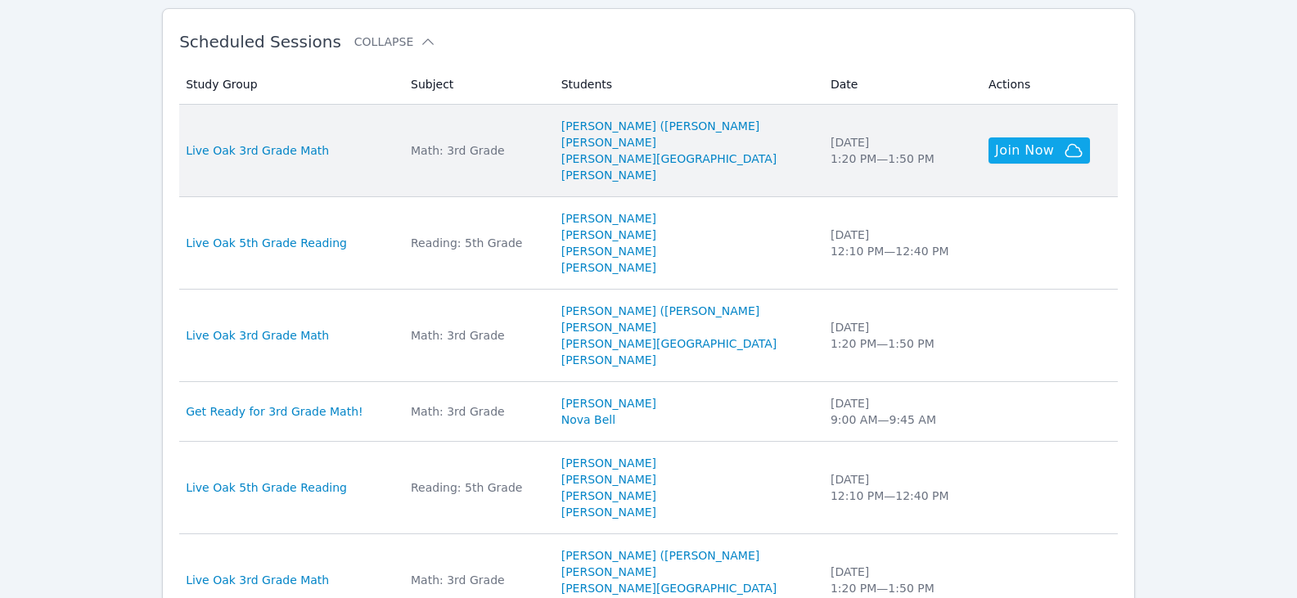
click at [536, 149] on div "Math: 3rd Grade" at bounding box center [476, 150] width 131 height 16
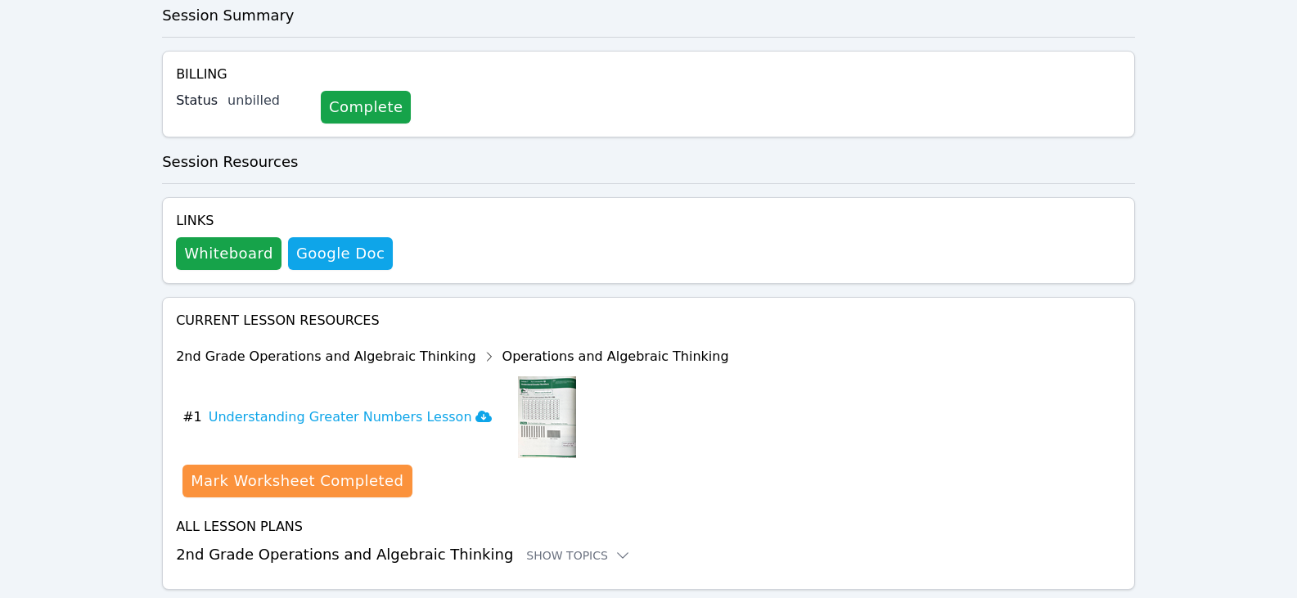
scroll to position [396, 0]
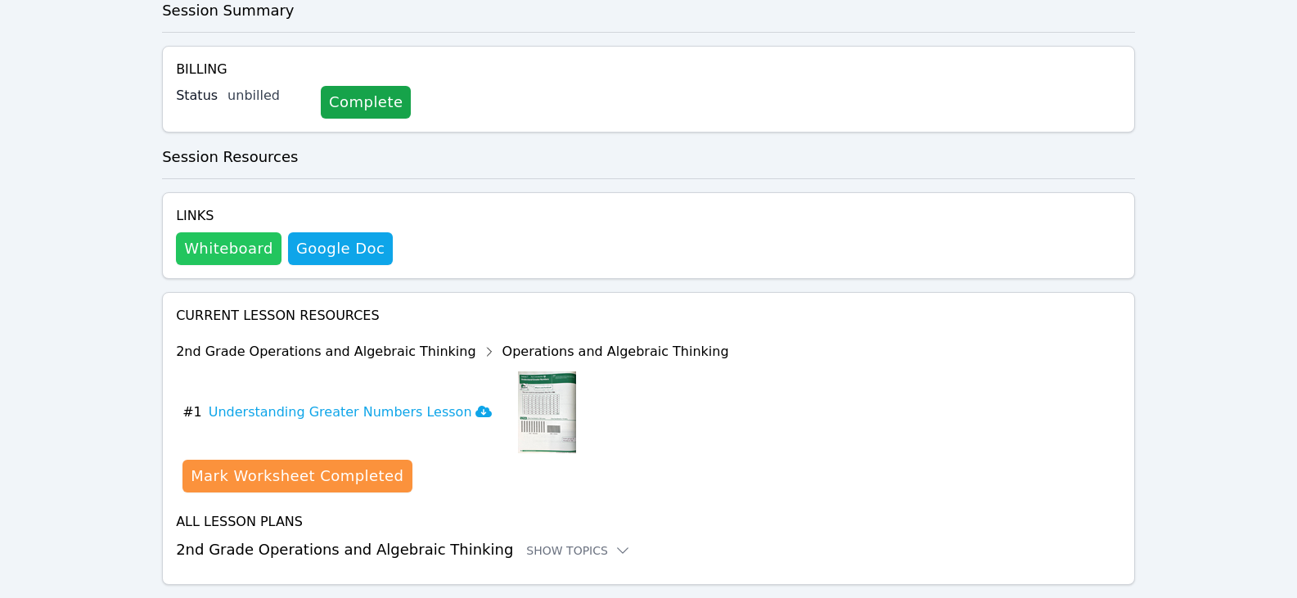
click at [261, 232] on button "Whiteboard" at bounding box center [229, 248] width 106 height 33
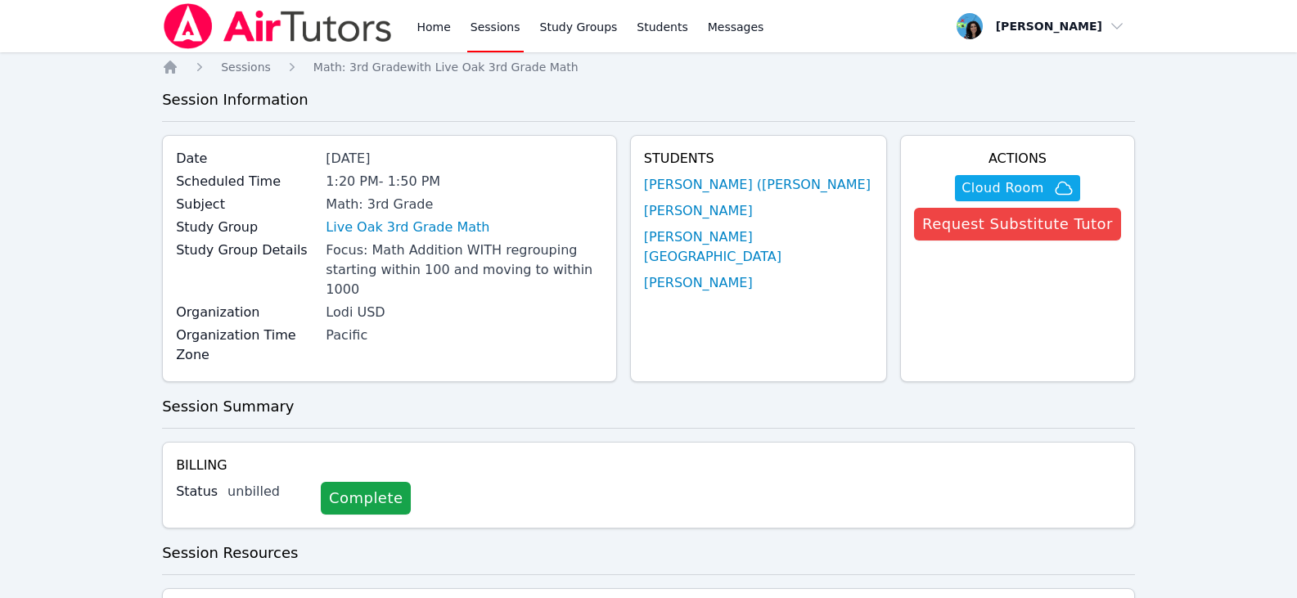
click at [810, 182] on link "Jose (Carlitos) Juarez" at bounding box center [757, 185] width 227 height 20
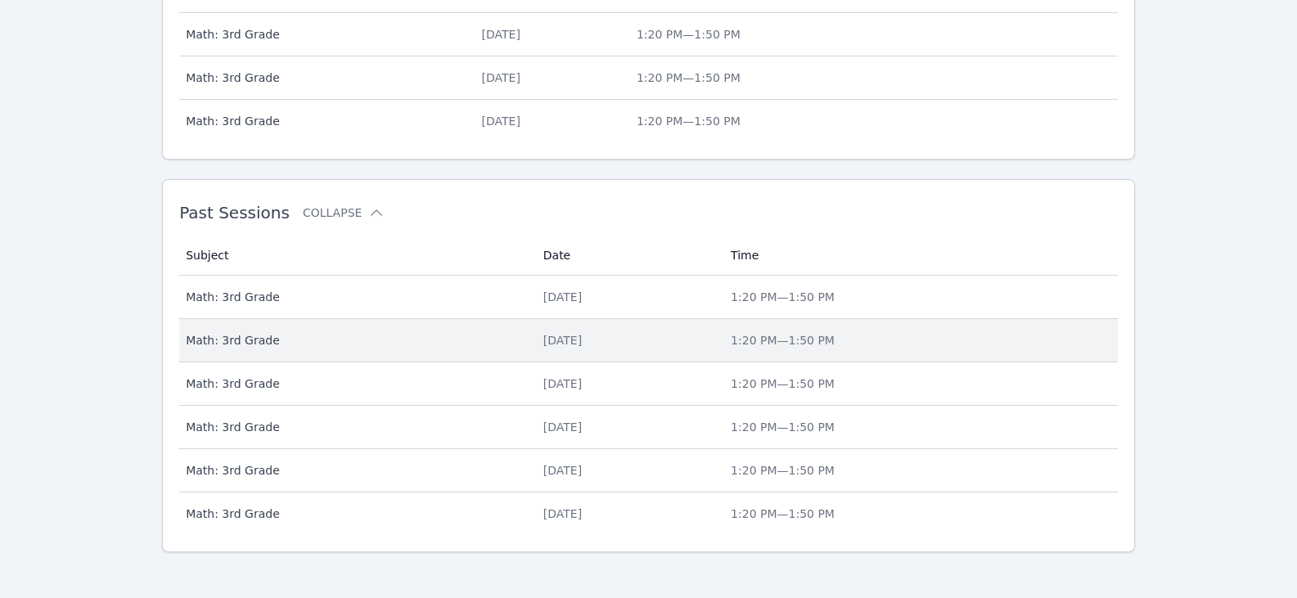
scroll to position [847, 0]
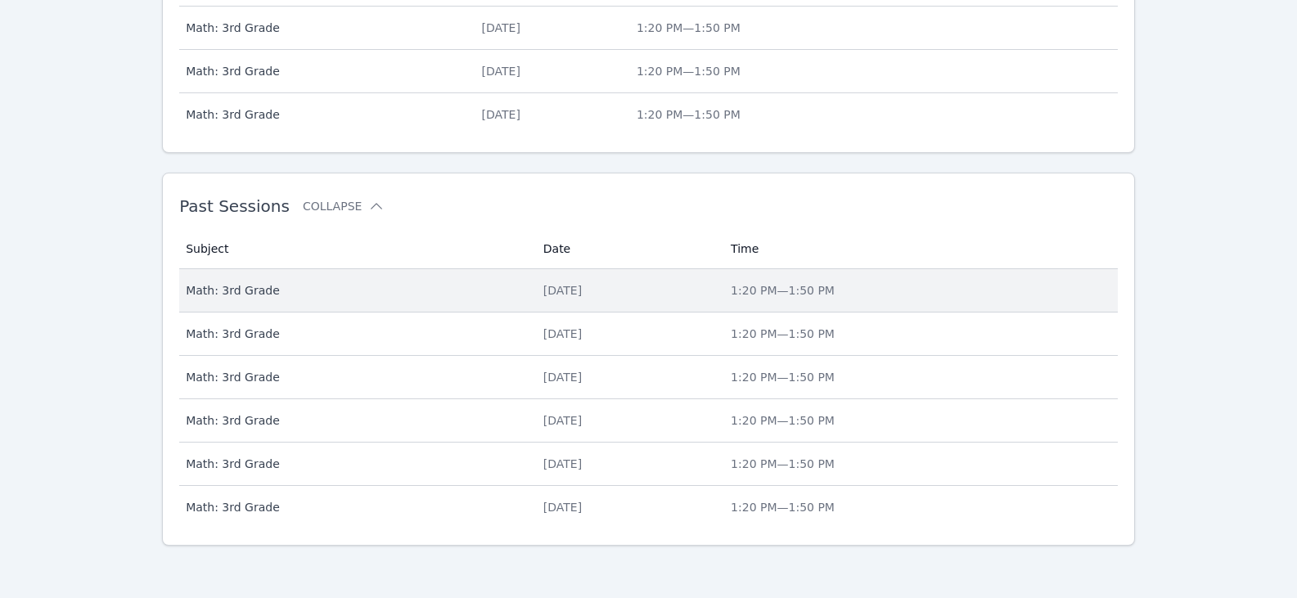
click at [543, 292] on div "Tue Aug 19" at bounding box center [627, 290] width 168 height 16
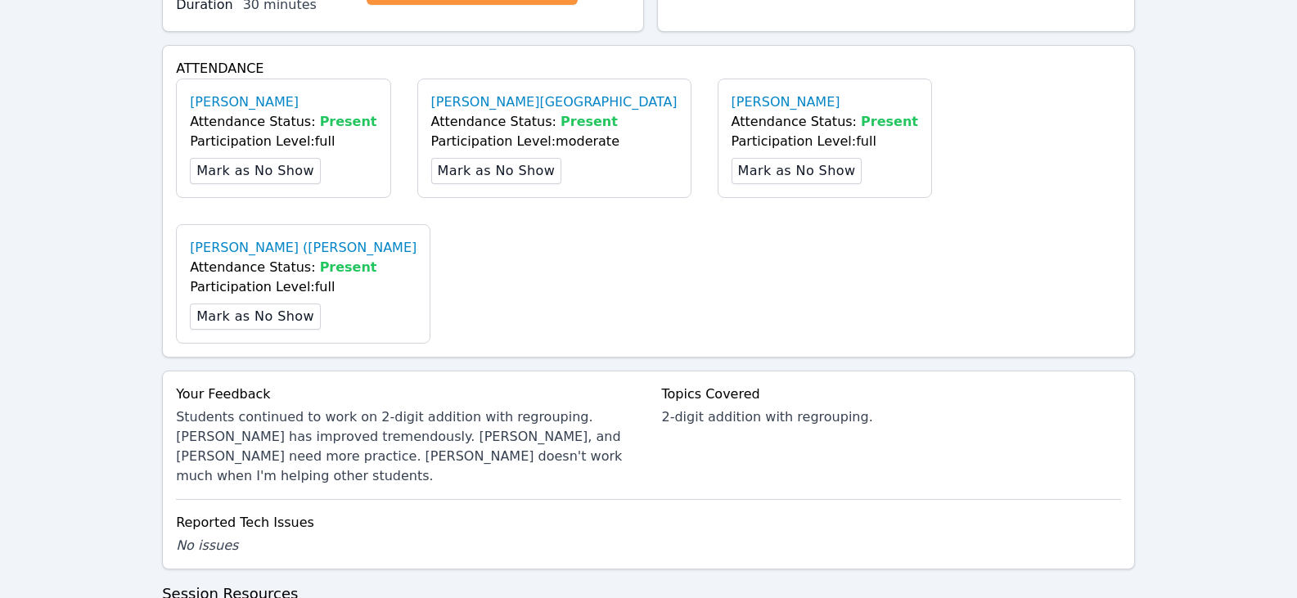
scroll to position [573, 0]
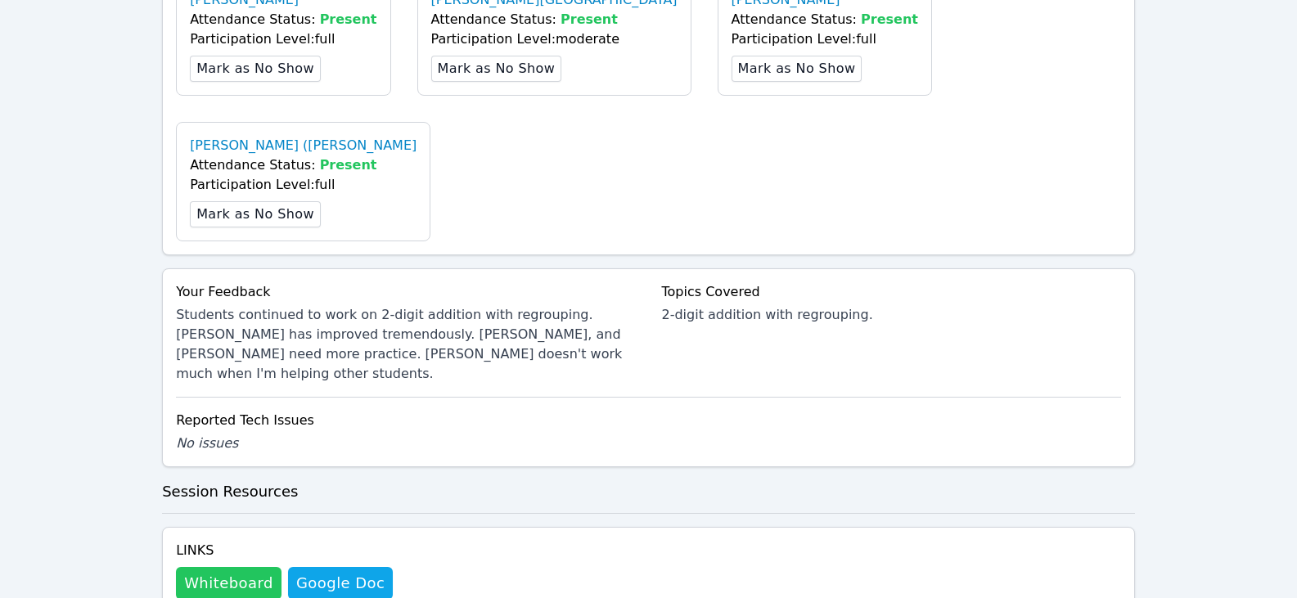
click at [252, 567] on button "Whiteboard" at bounding box center [229, 583] width 106 height 33
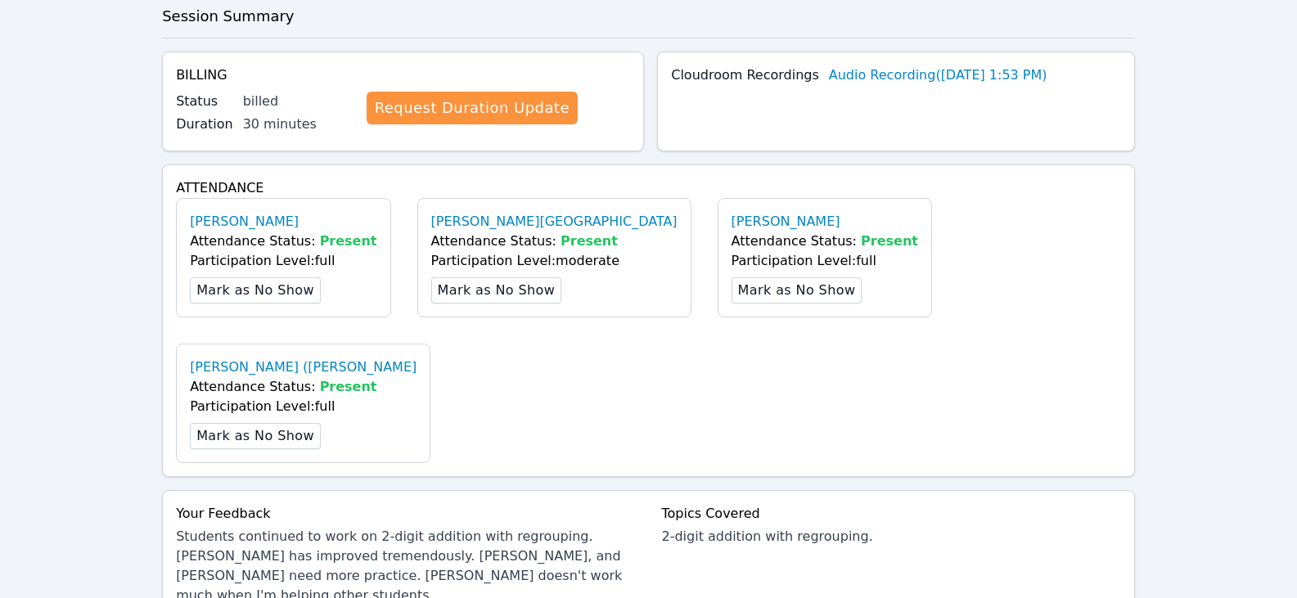
scroll to position [0, 0]
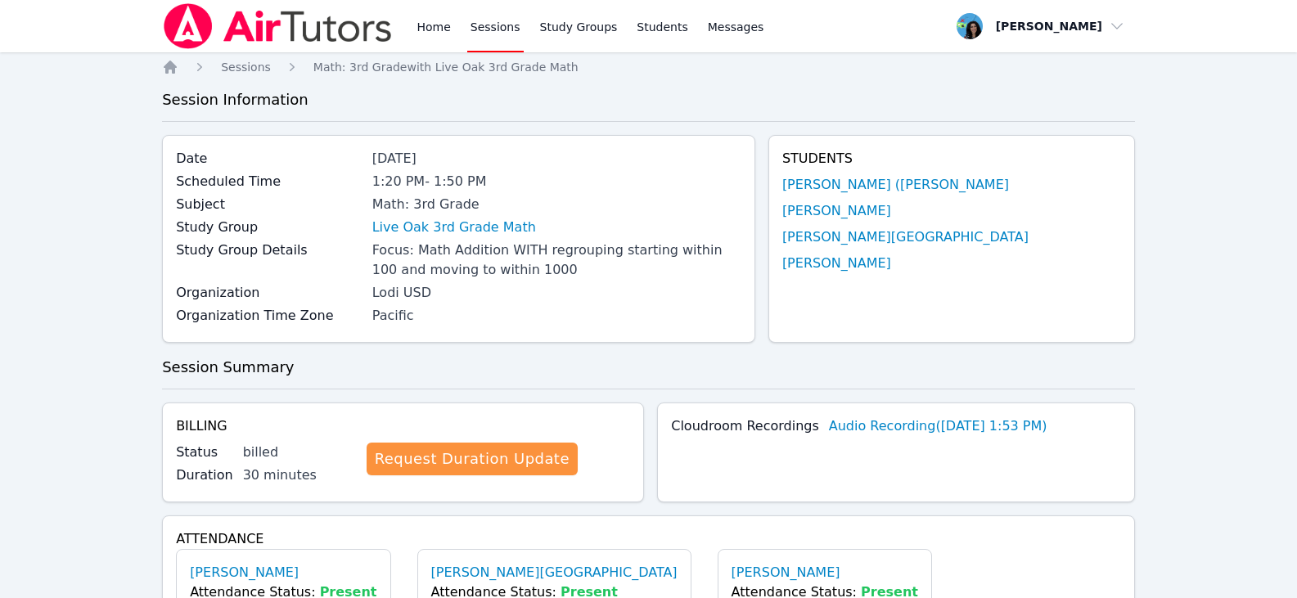
click at [504, 19] on link "Sessions" at bounding box center [495, 26] width 56 height 52
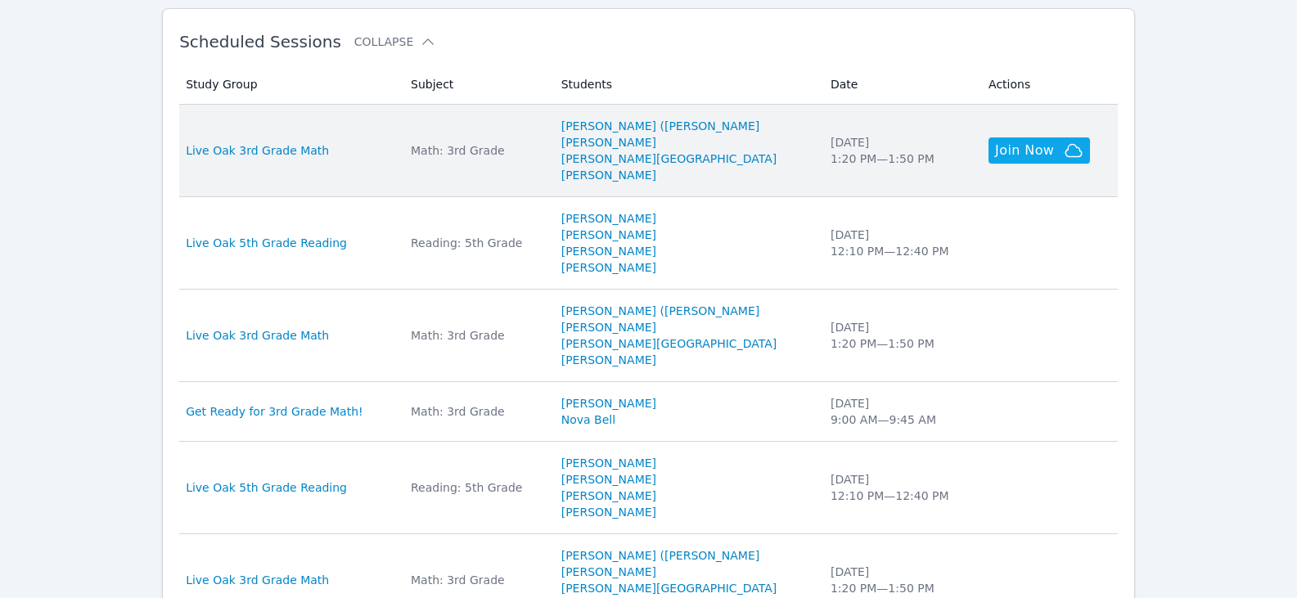
click at [514, 155] on div "Math: 3rd Grade" at bounding box center [476, 150] width 131 height 16
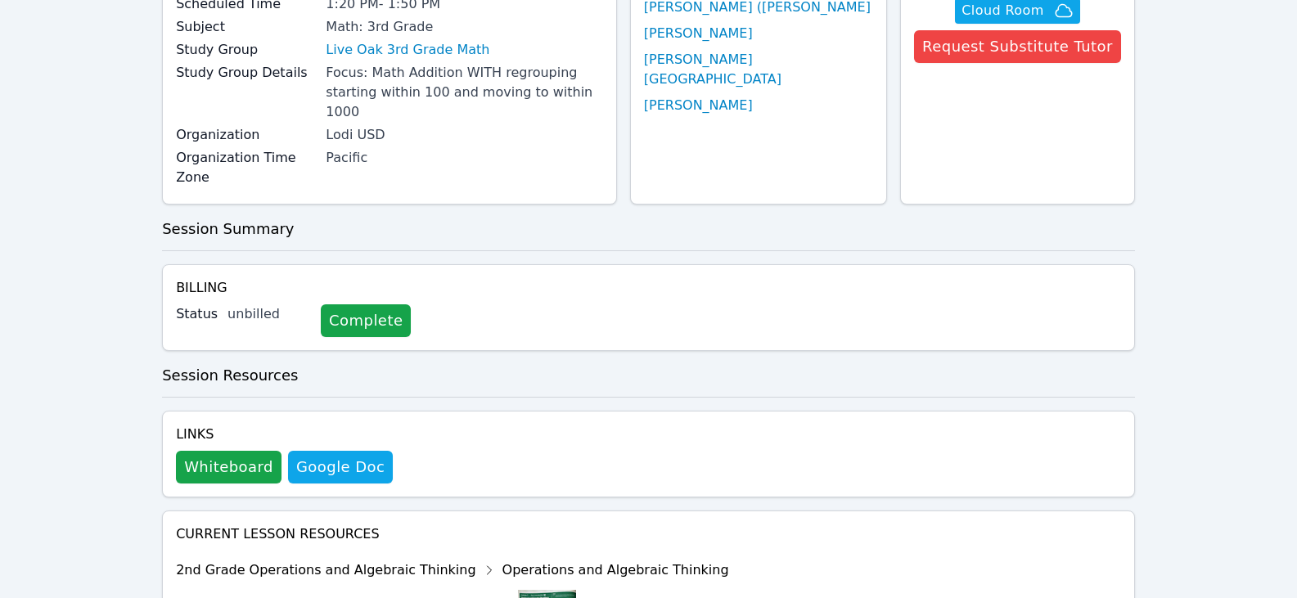
scroll to position [244, 0]
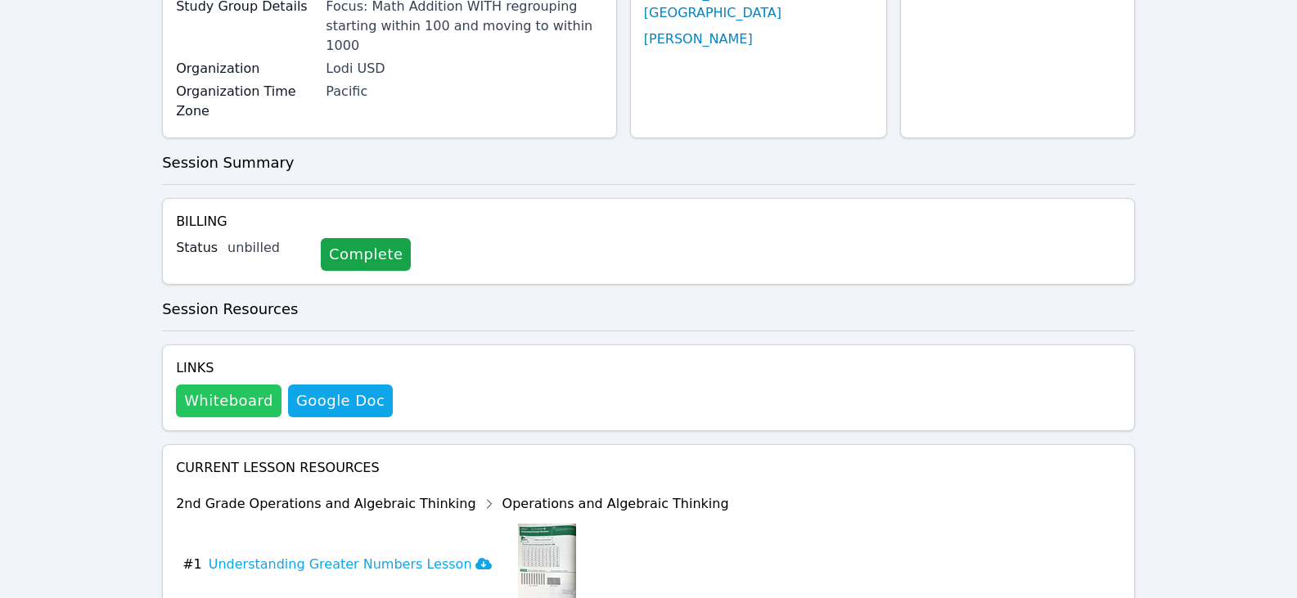
click at [255, 385] on button "Whiteboard" at bounding box center [229, 401] width 106 height 33
